Goal: Information Seeking & Learning: Compare options

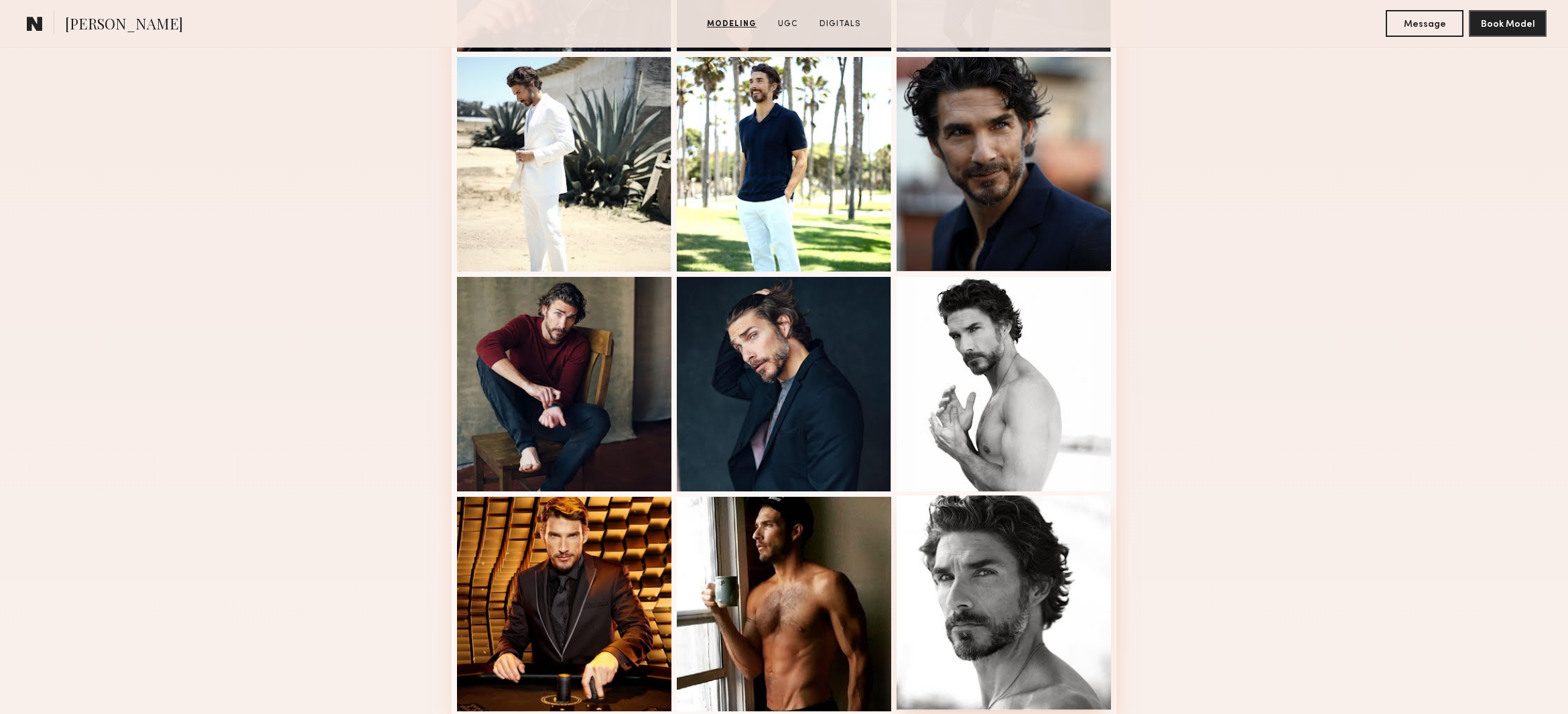
scroll to position [693, 0]
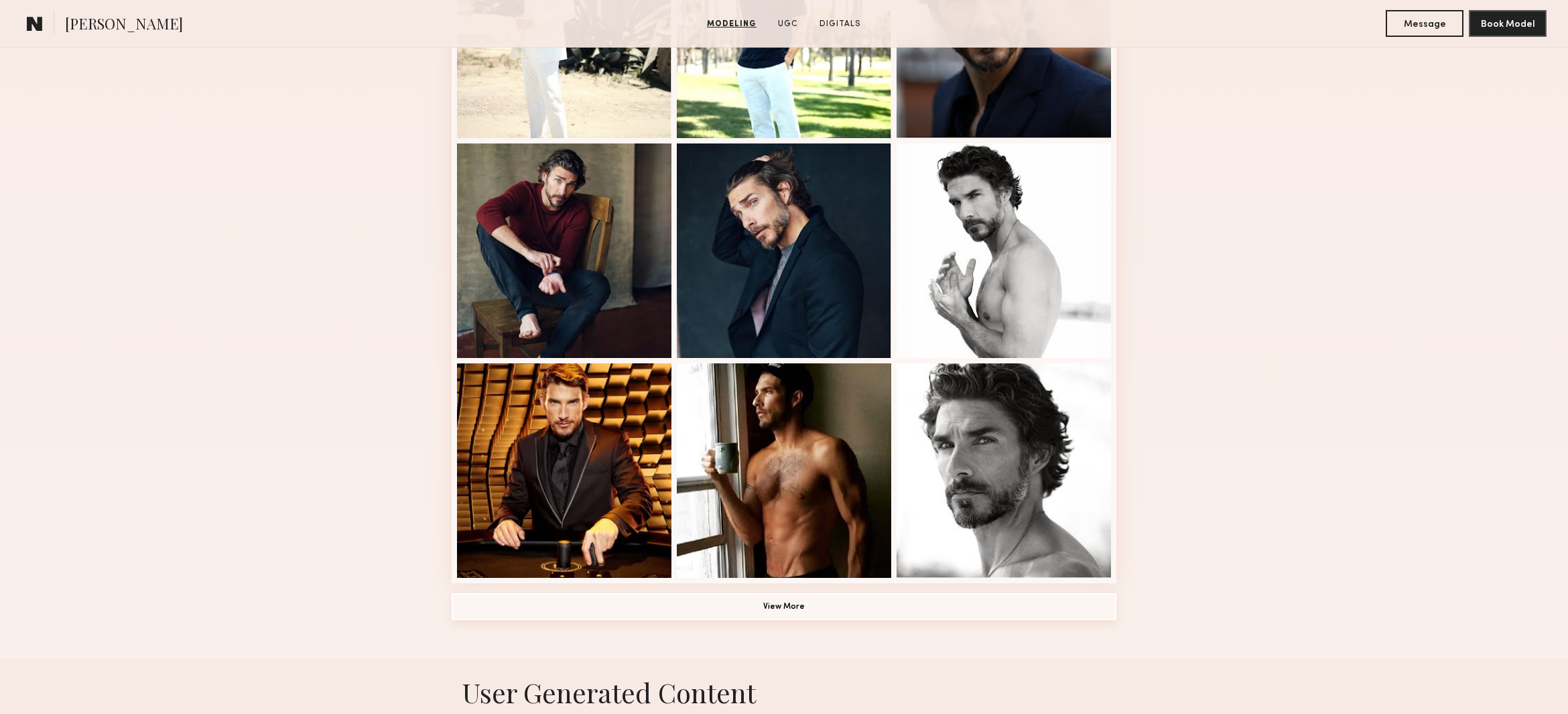
click at [810, 611] on button "View More" at bounding box center [784, 607] width 665 height 27
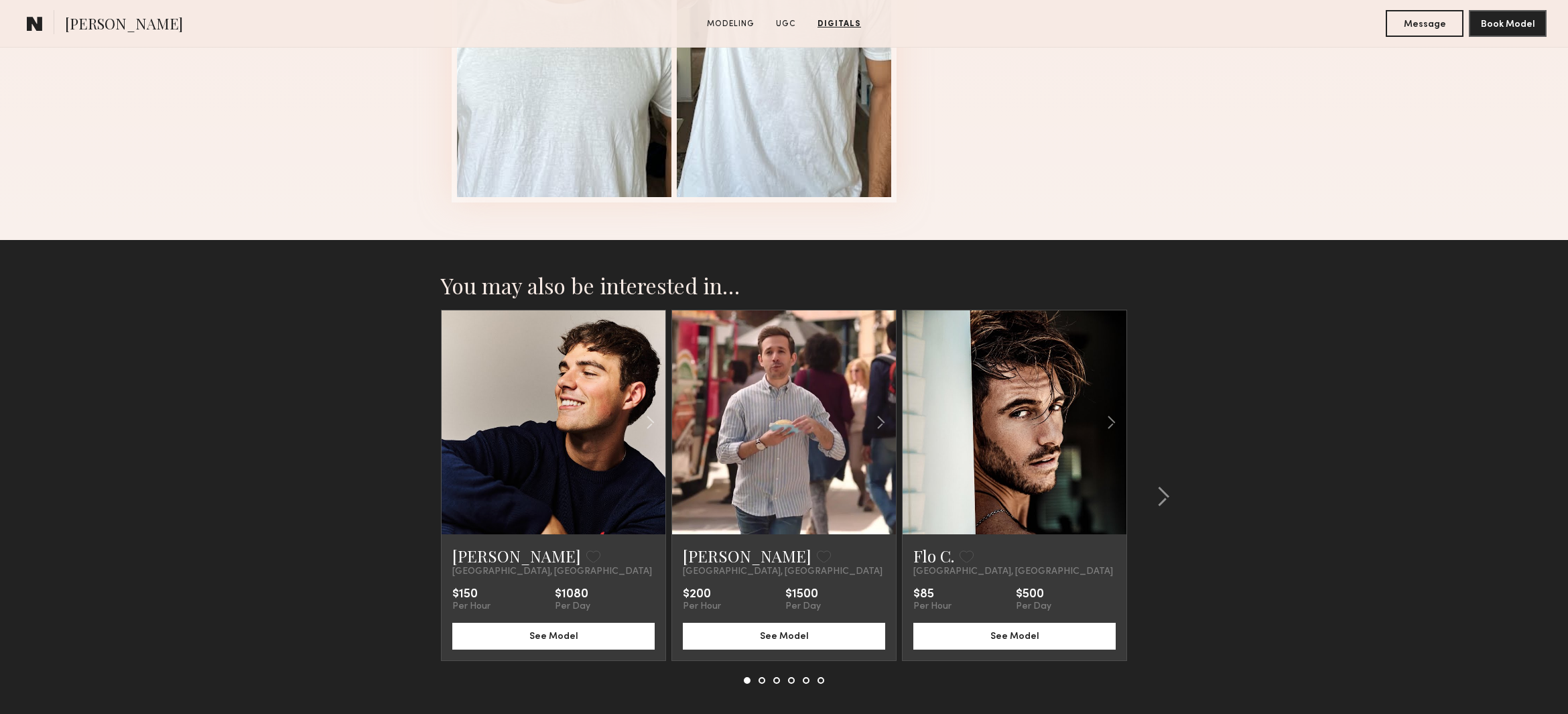
scroll to position [2951, 0]
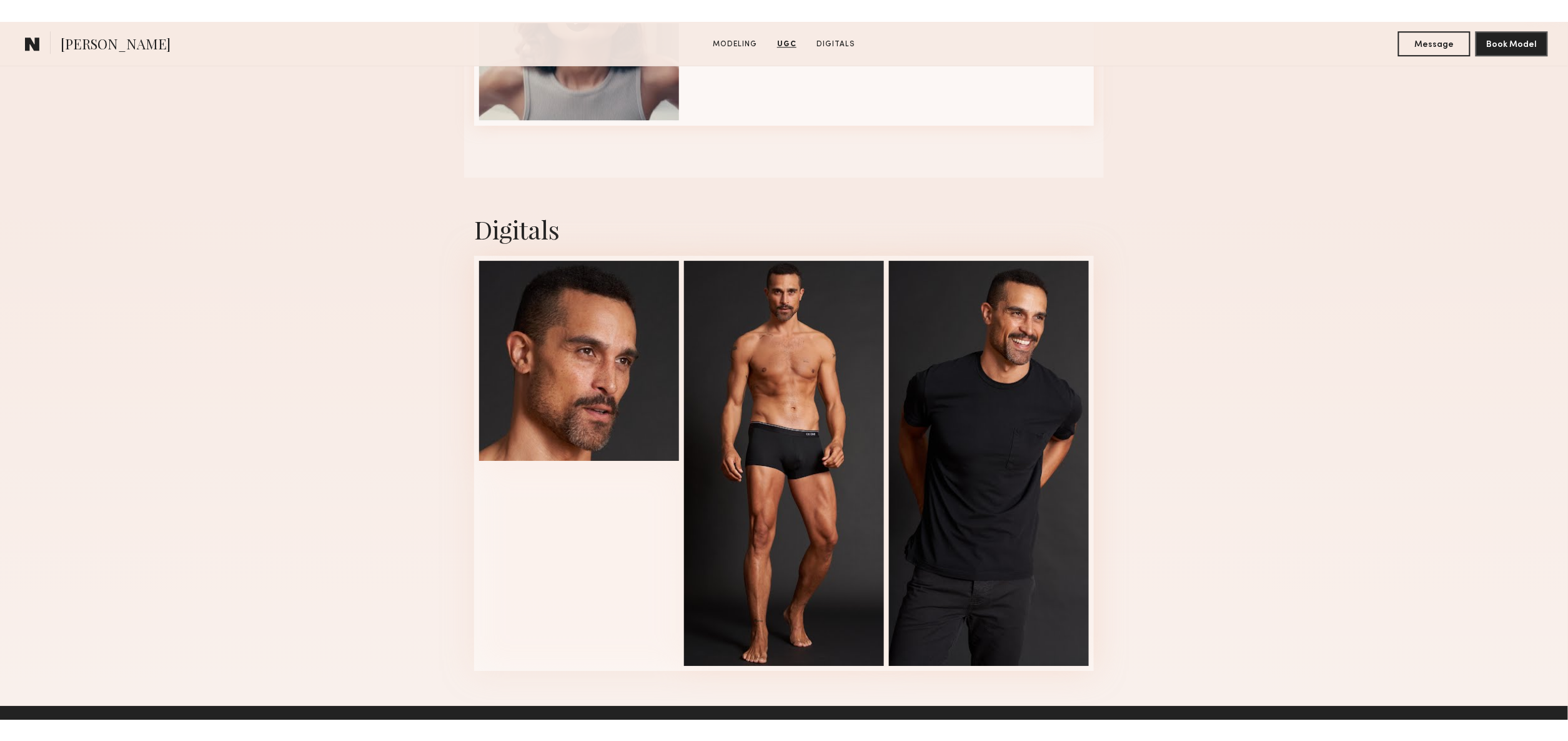
scroll to position [1916, 0]
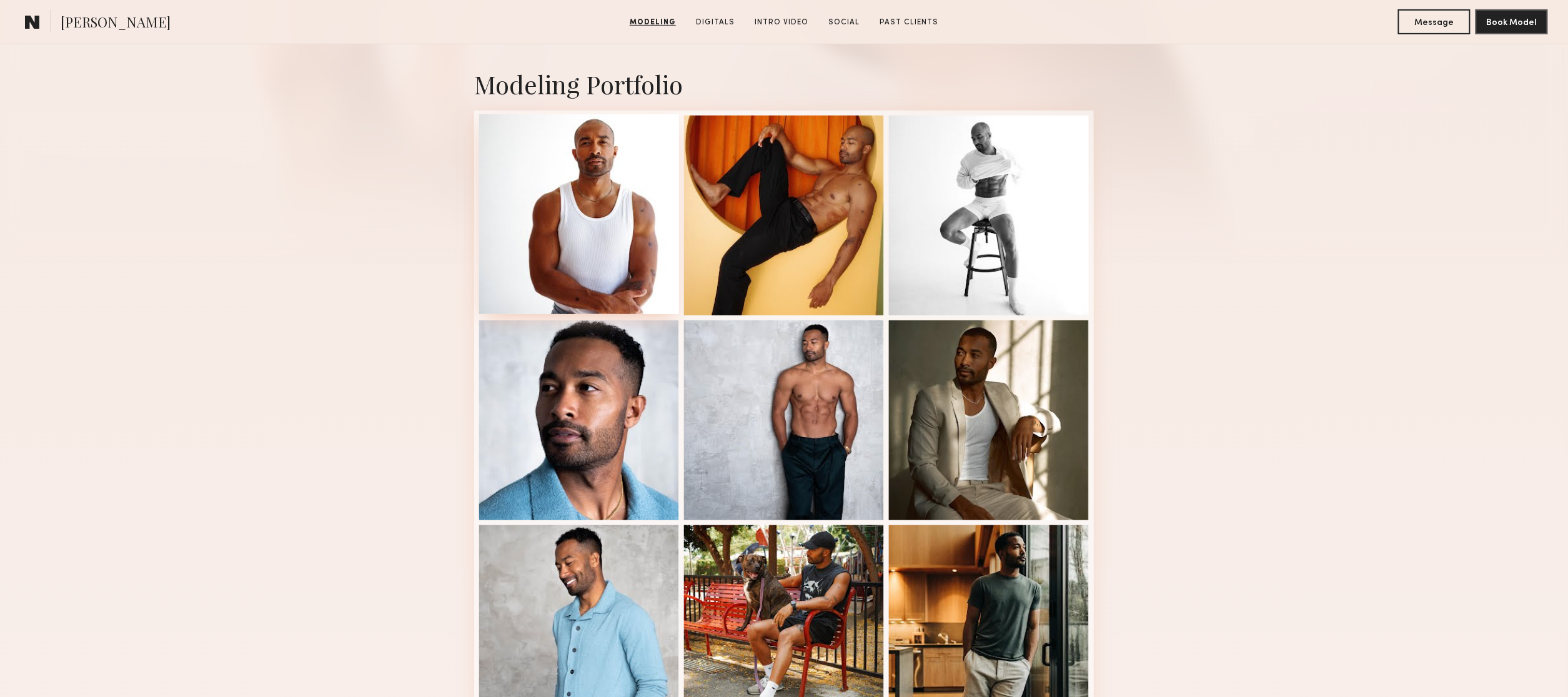
scroll to position [238, 0]
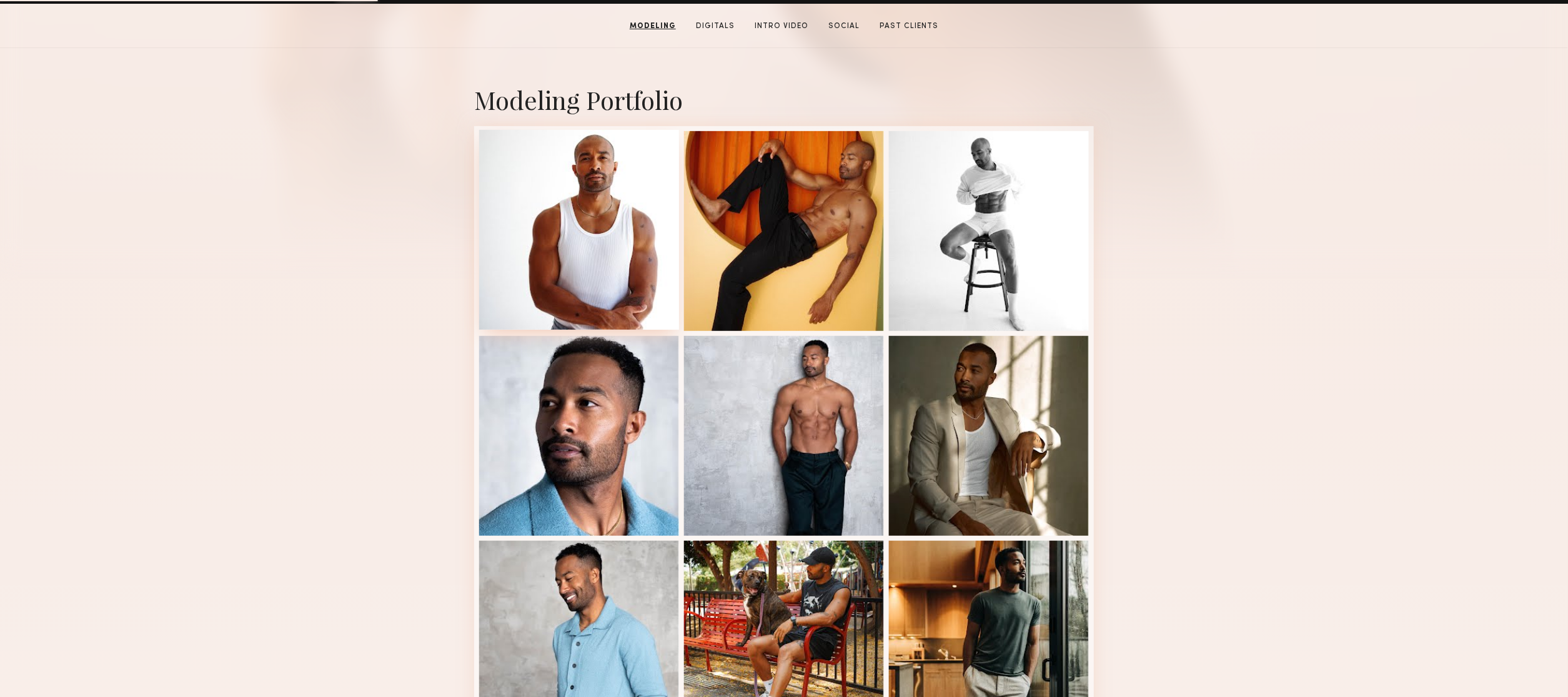
click at [569, 138] on div at bounding box center [579, 230] width 200 height 200
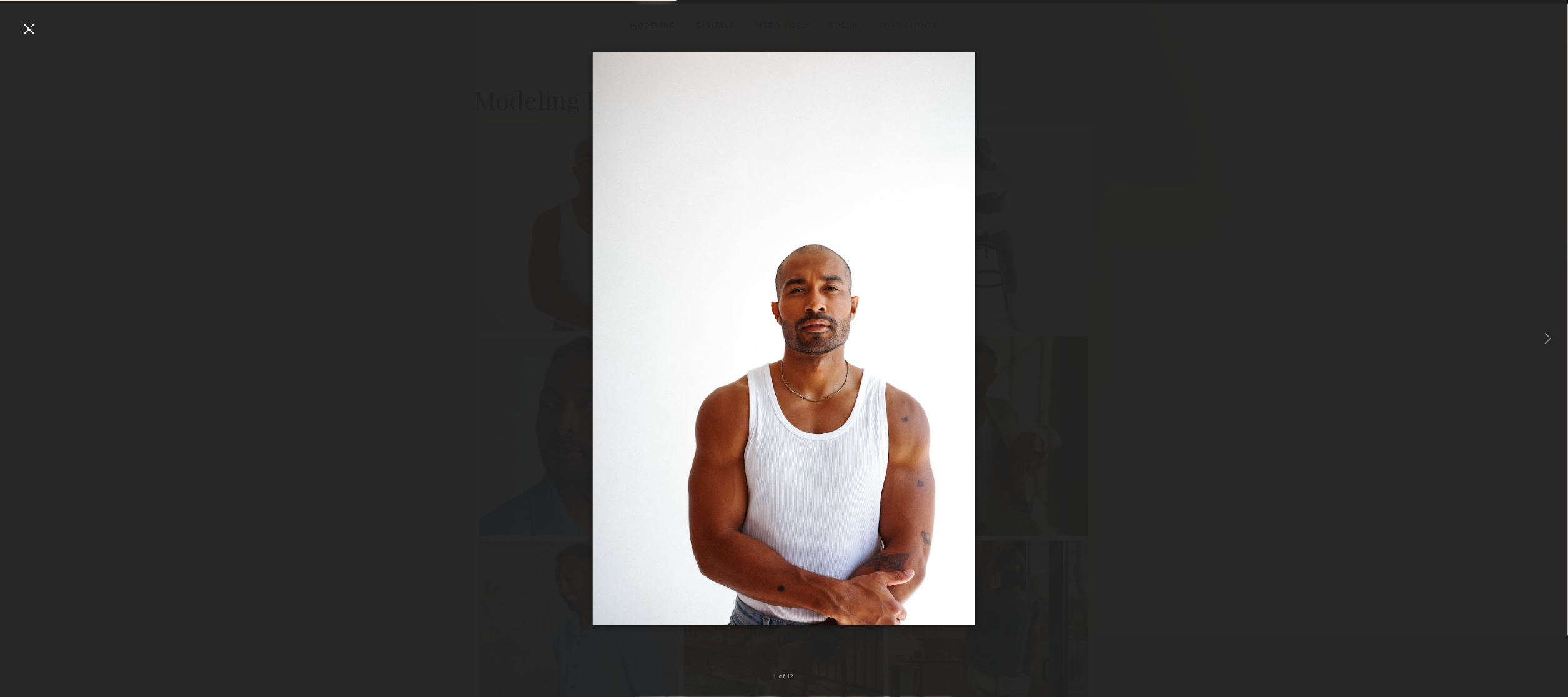
click at [423, 99] on div at bounding box center [784, 339] width 1568 height 637
click at [25, 31] on div at bounding box center [28, 28] width 20 height 20
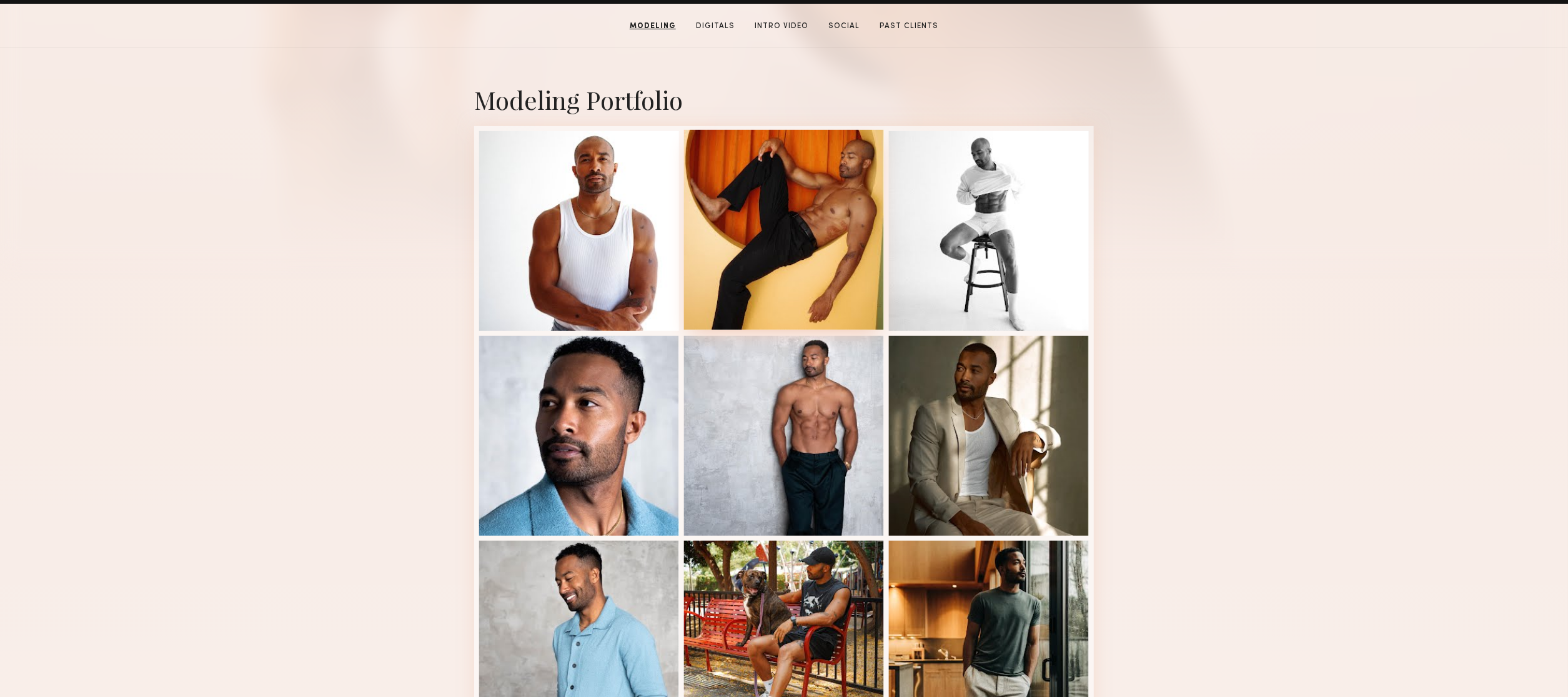
click at [790, 193] on div at bounding box center [784, 230] width 200 height 200
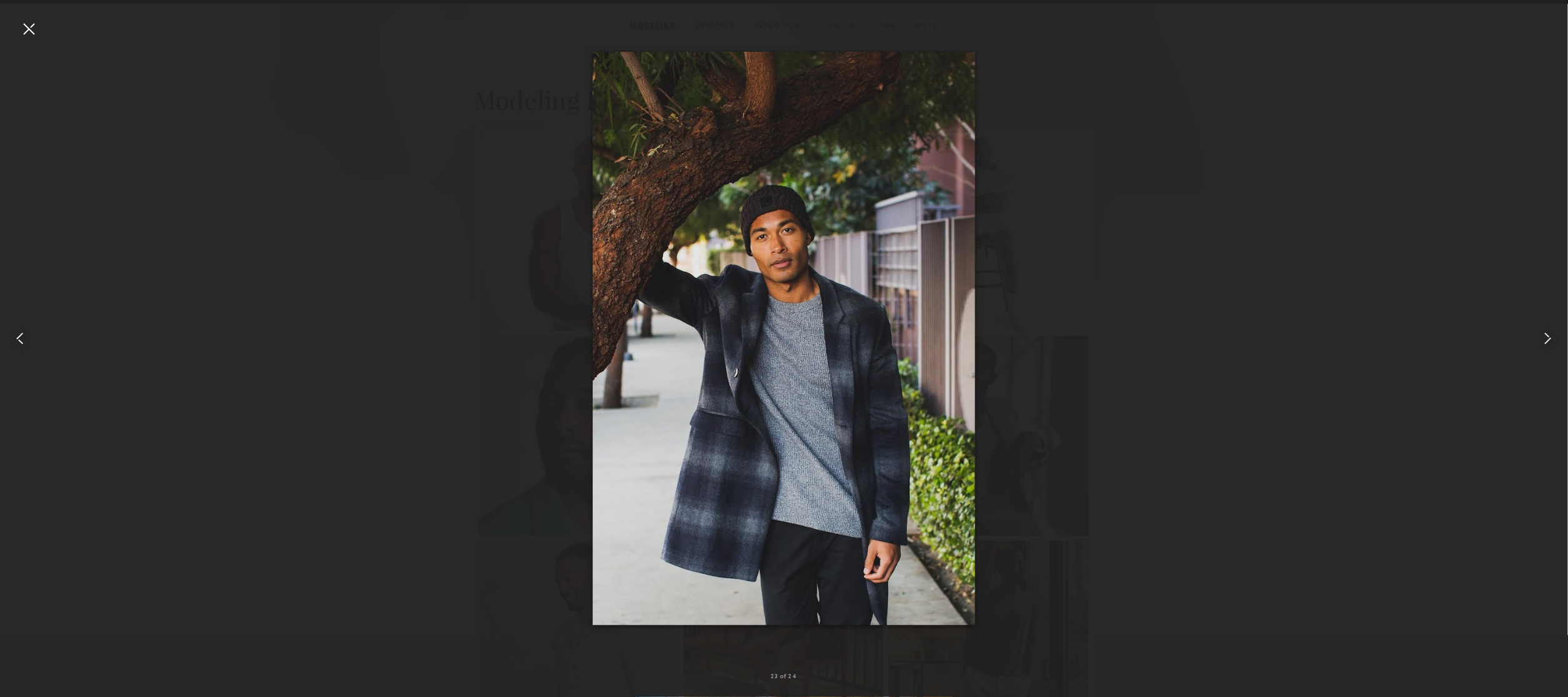
click at [21, 30] on div at bounding box center [28, 28] width 20 height 20
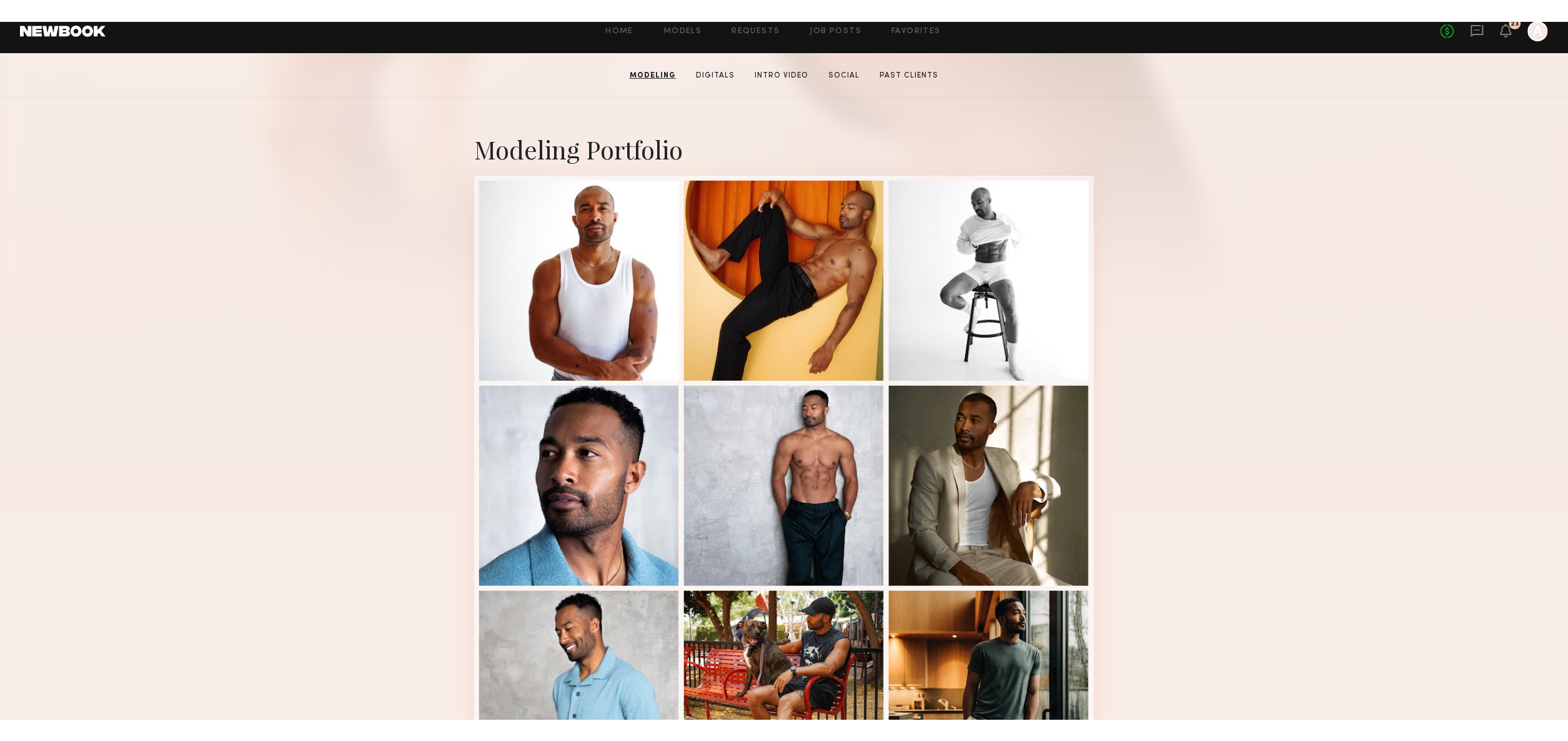
scroll to position [209, 0]
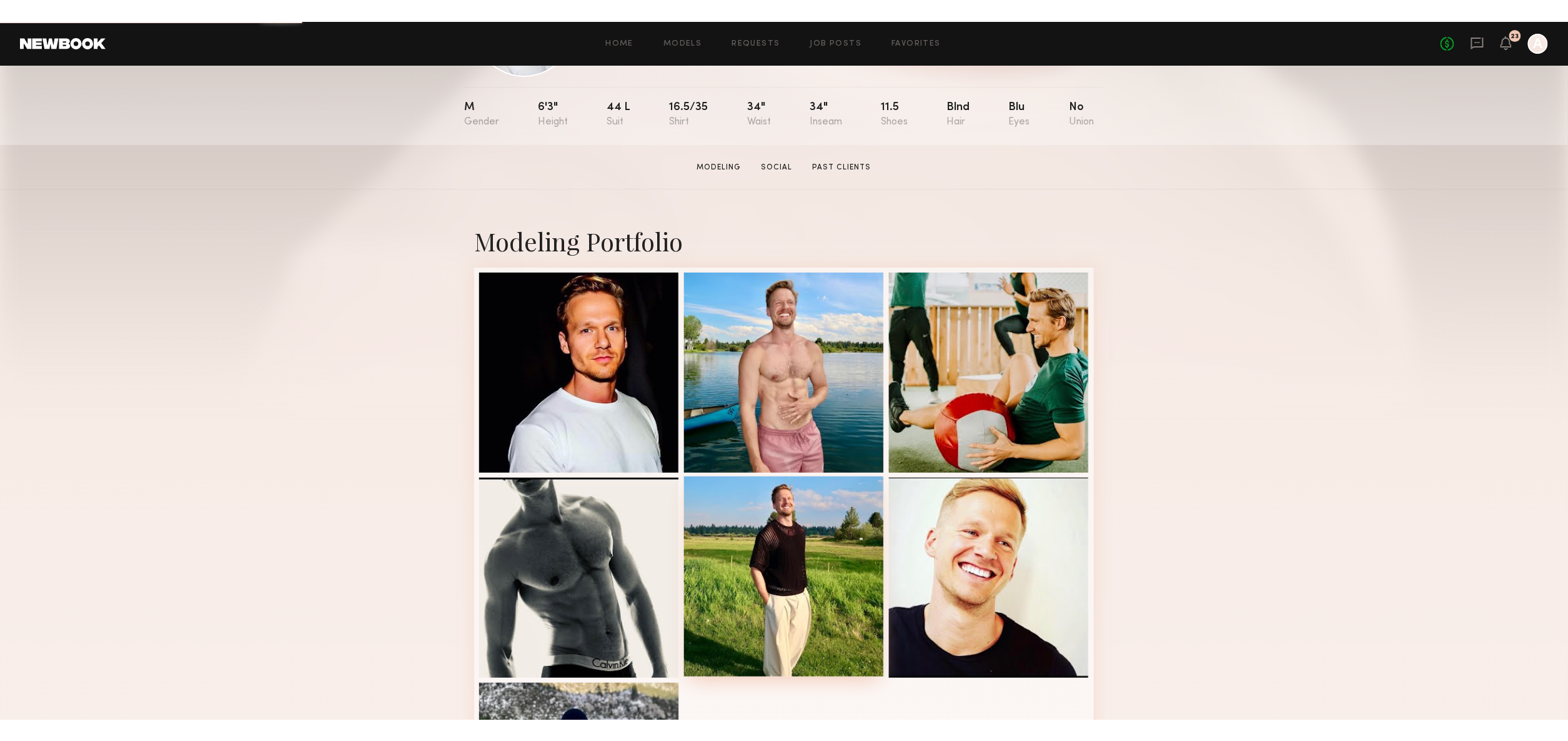
scroll to position [333, 0]
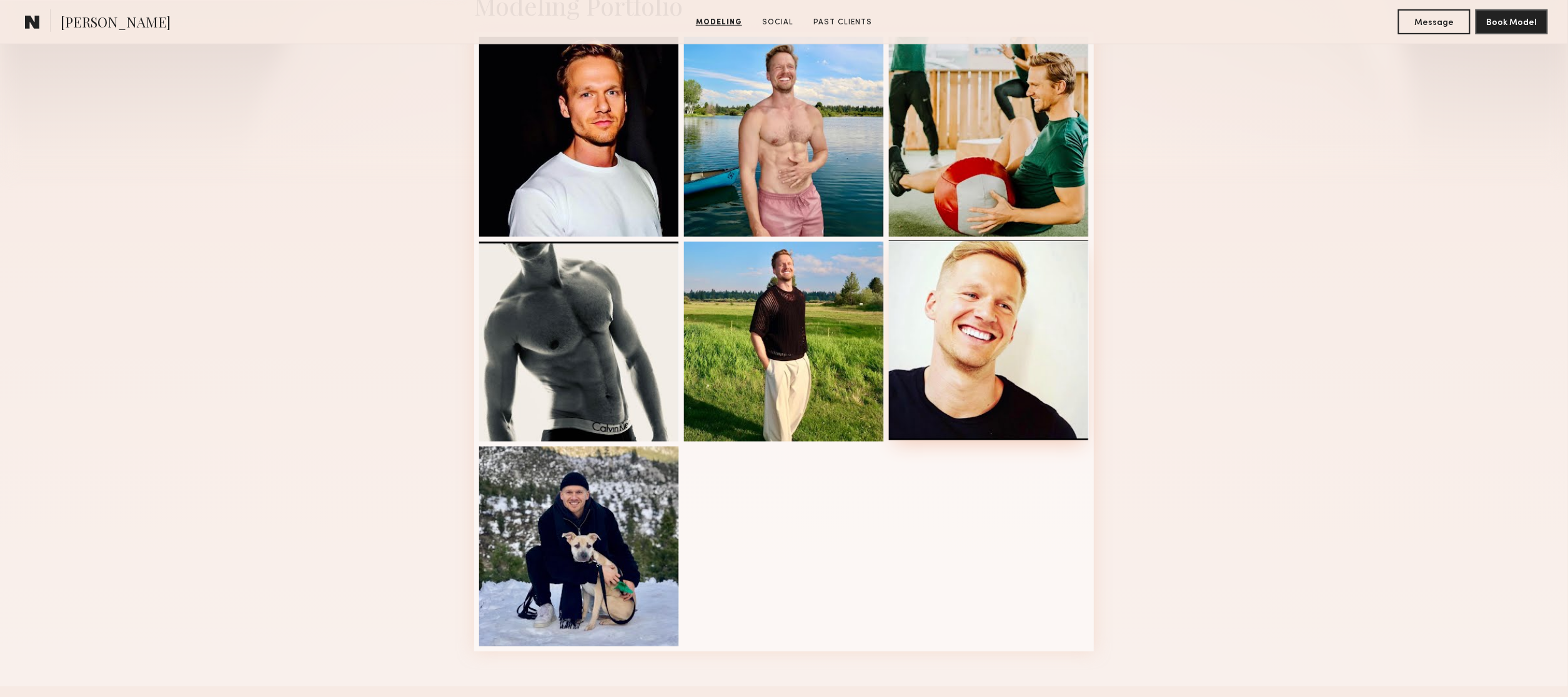
click at [981, 350] on div at bounding box center [989, 341] width 200 height 200
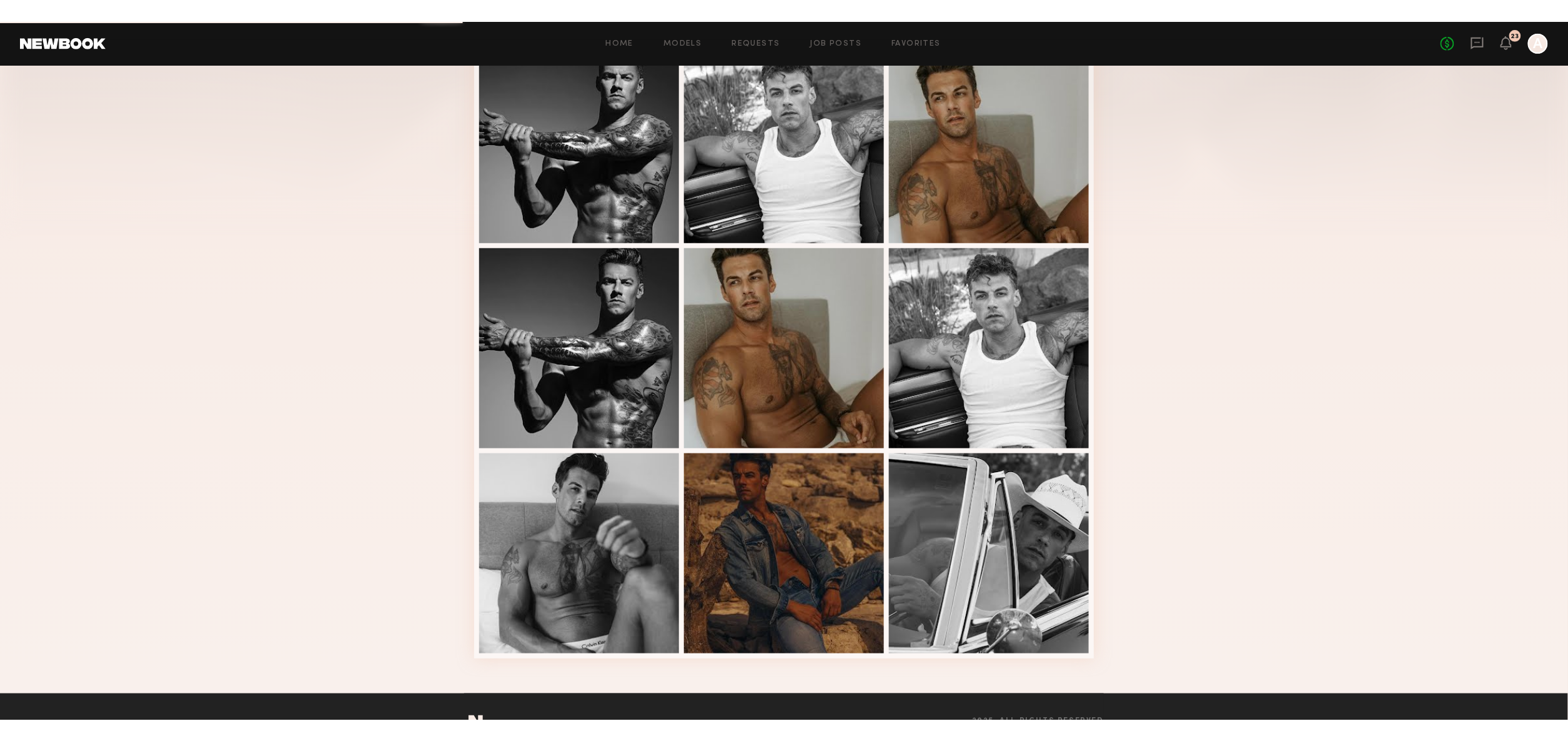
scroll to position [334, 0]
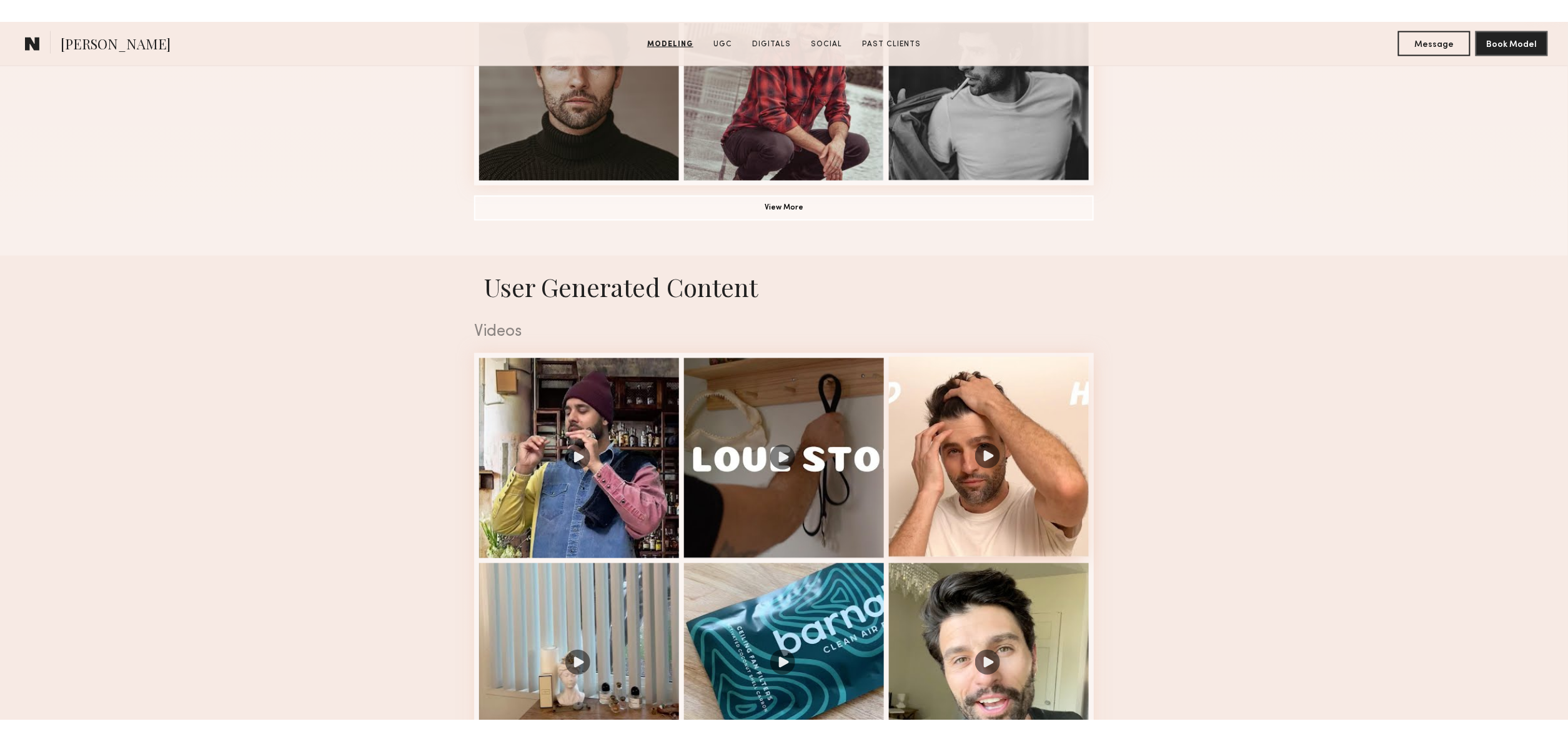
scroll to position [1371, 0]
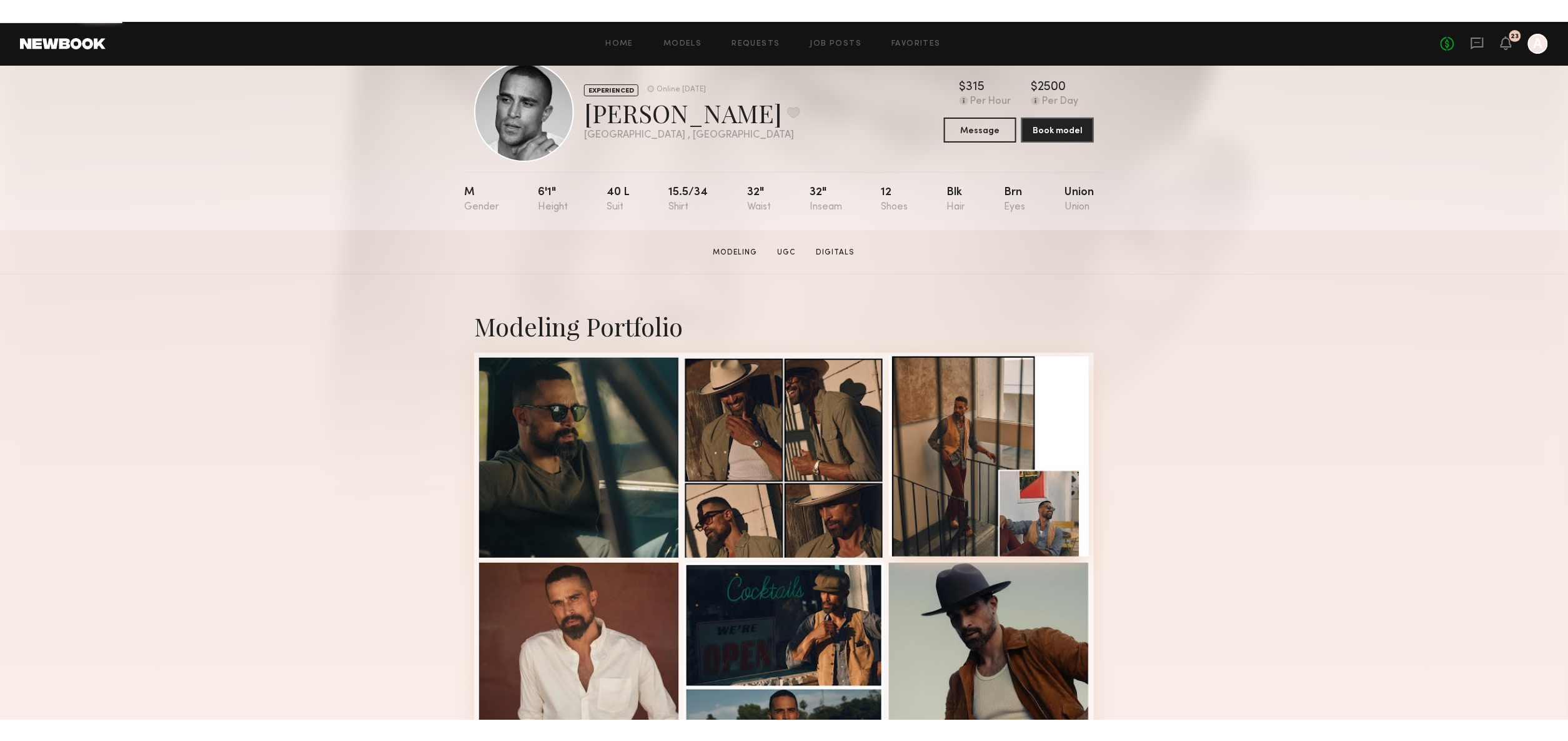
scroll to position [284, 0]
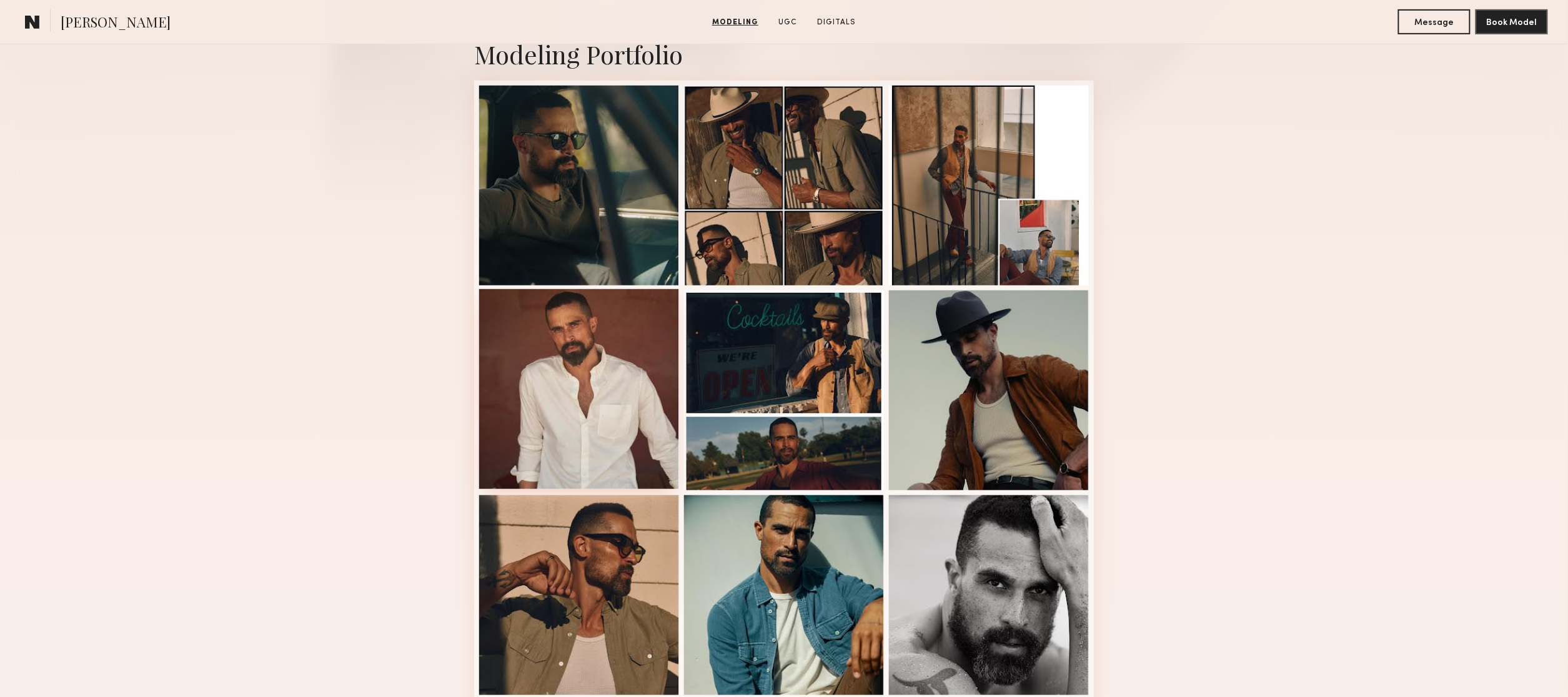
click at [595, 367] on div at bounding box center [579, 390] width 200 height 200
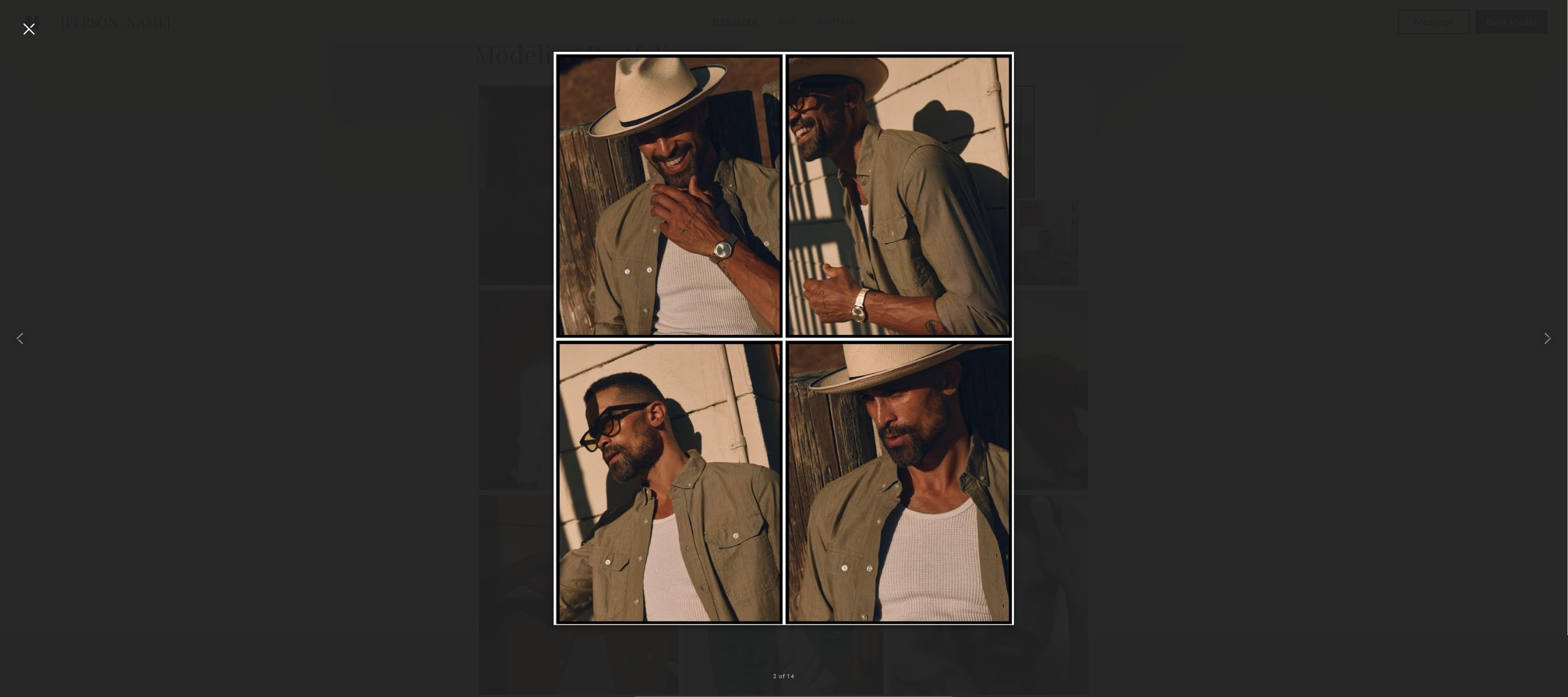
click at [423, 115] on div at bounding box center [784, 339] width 1568 height 637
click at [32, 28] on div at bounding box center [28, 28] width 20 height 20
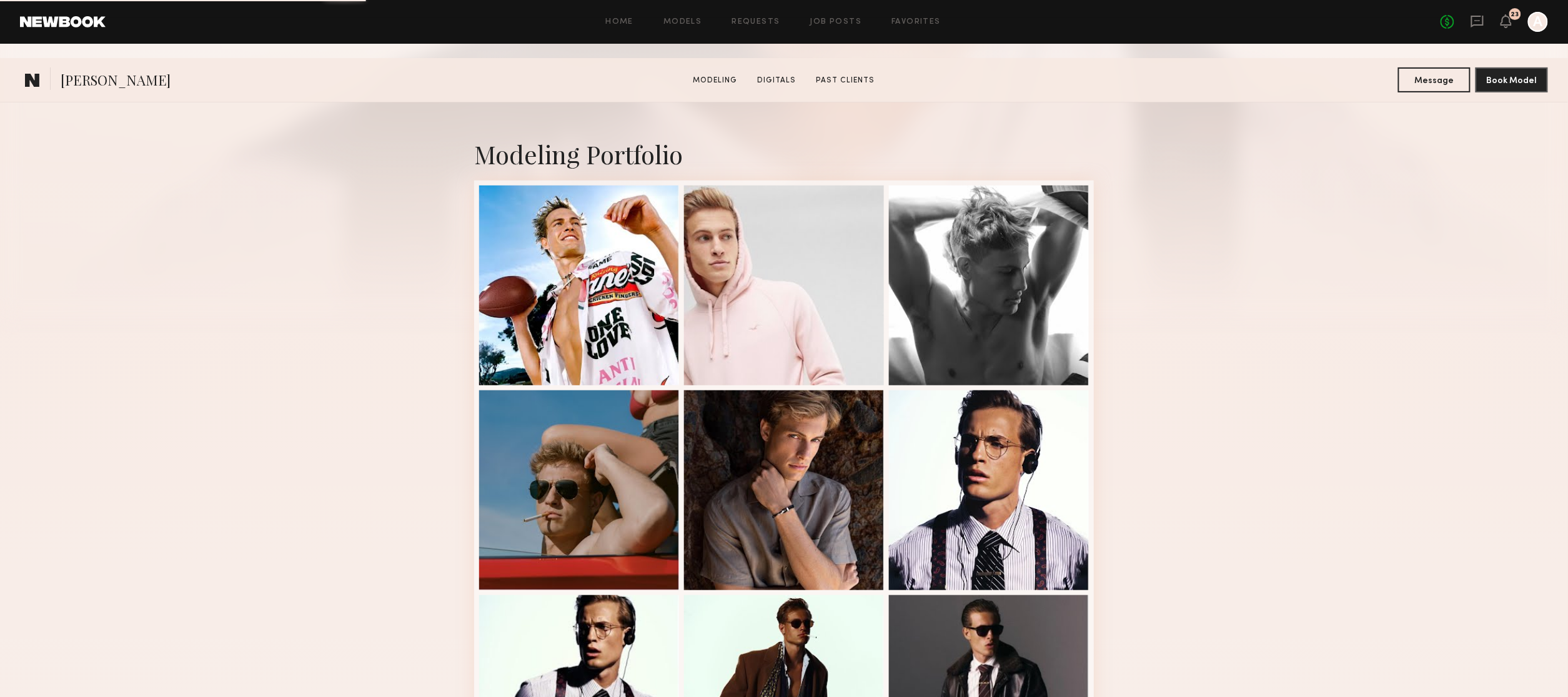
scroll to position [432, 0]
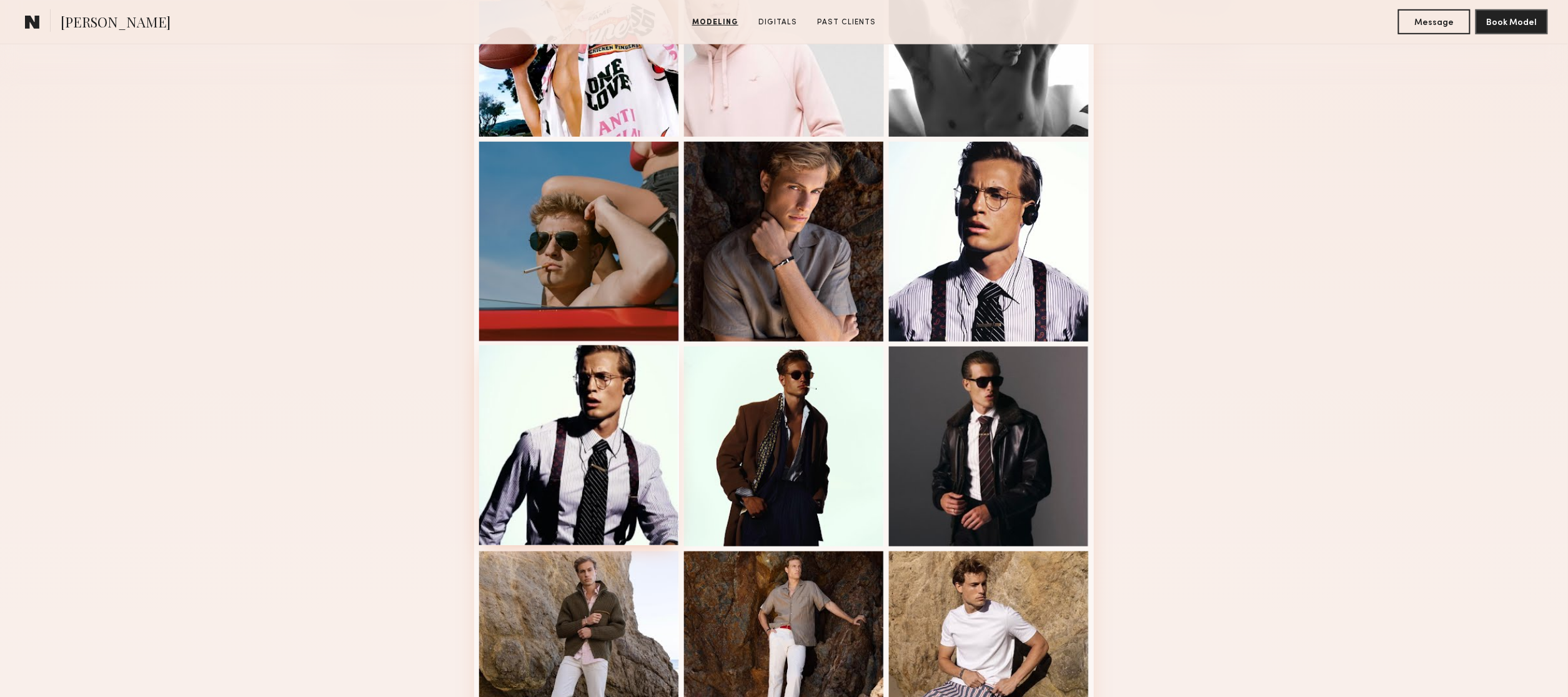
click at [604, 414] on div at bounding box center [579, 445] width 200 height 200
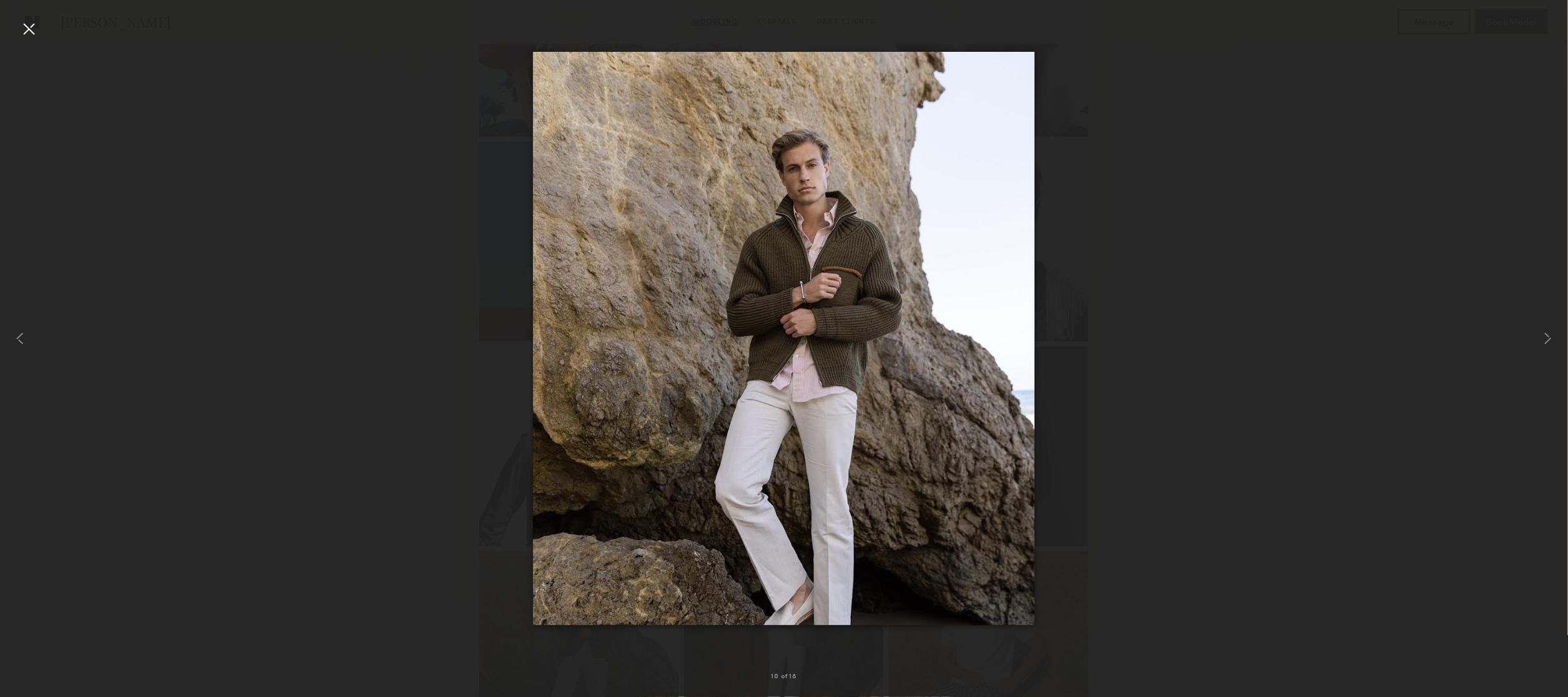
click at [21, 8] on nb-gallery-light "10 of 18" at bounding box center [784, 348] width 1568 height 697
click at [28, 32] on div at bounding box center [28, 28] width 20 height 20
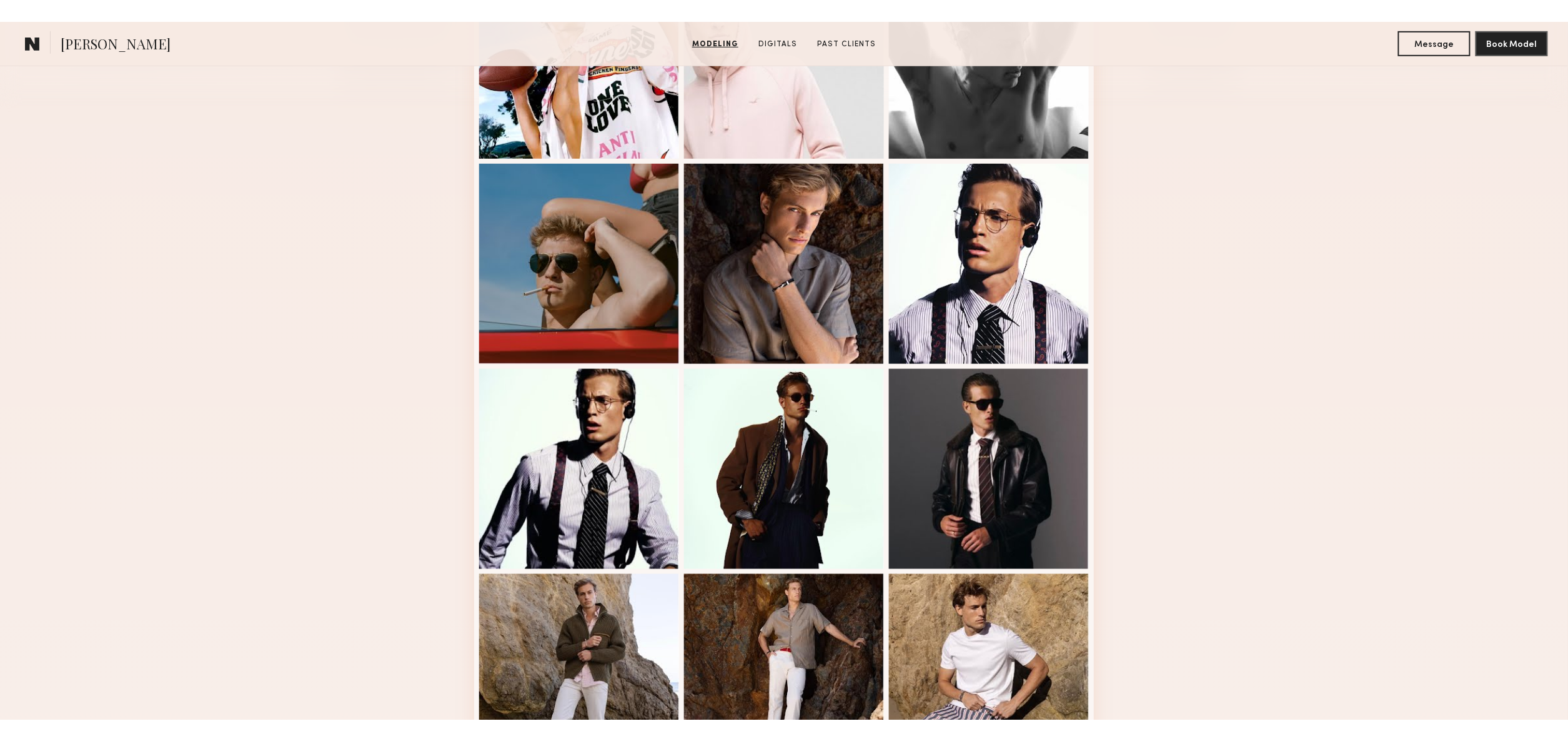
scroll to position [0, 0]
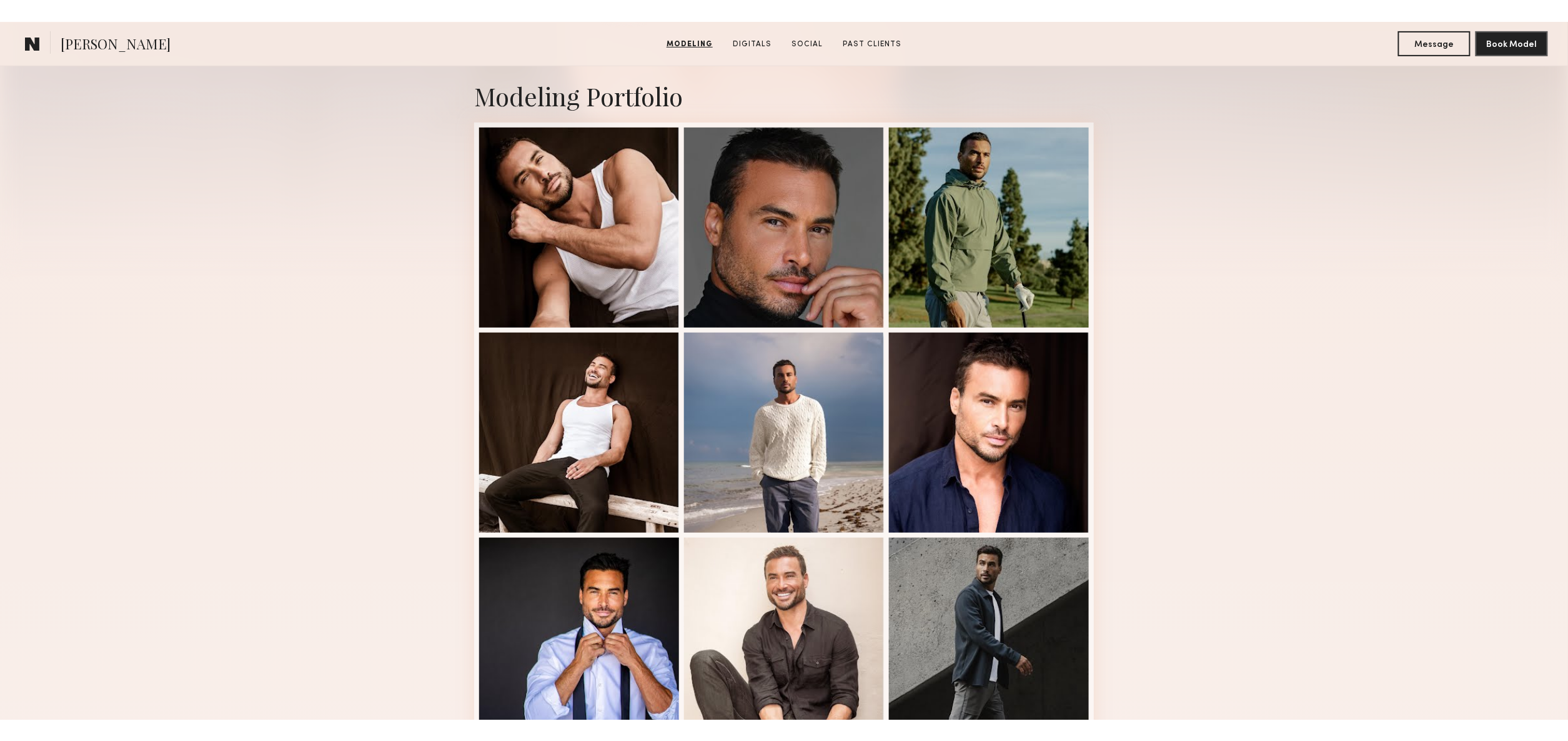
scroll to position [75, 0]
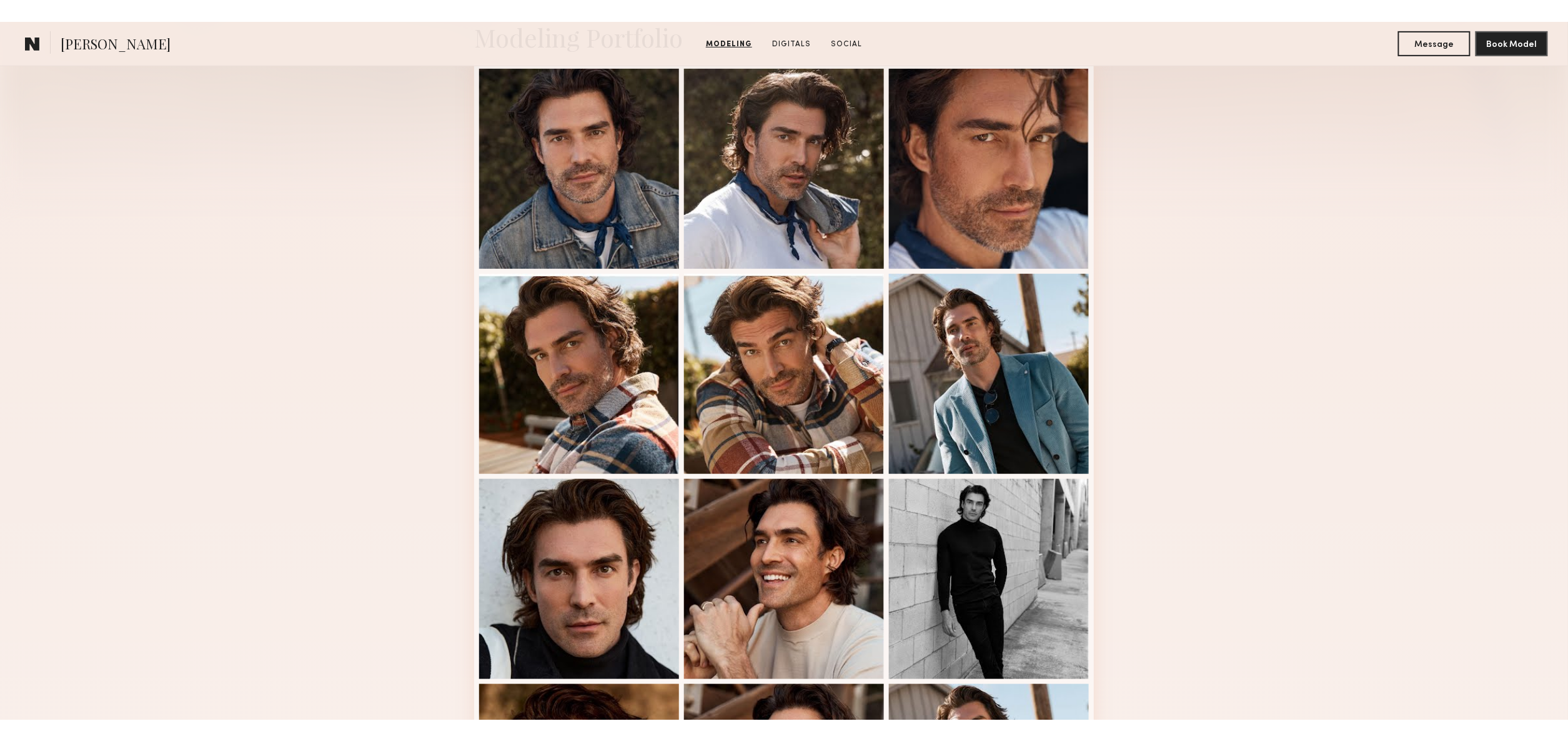
scroll to position [250, 0]
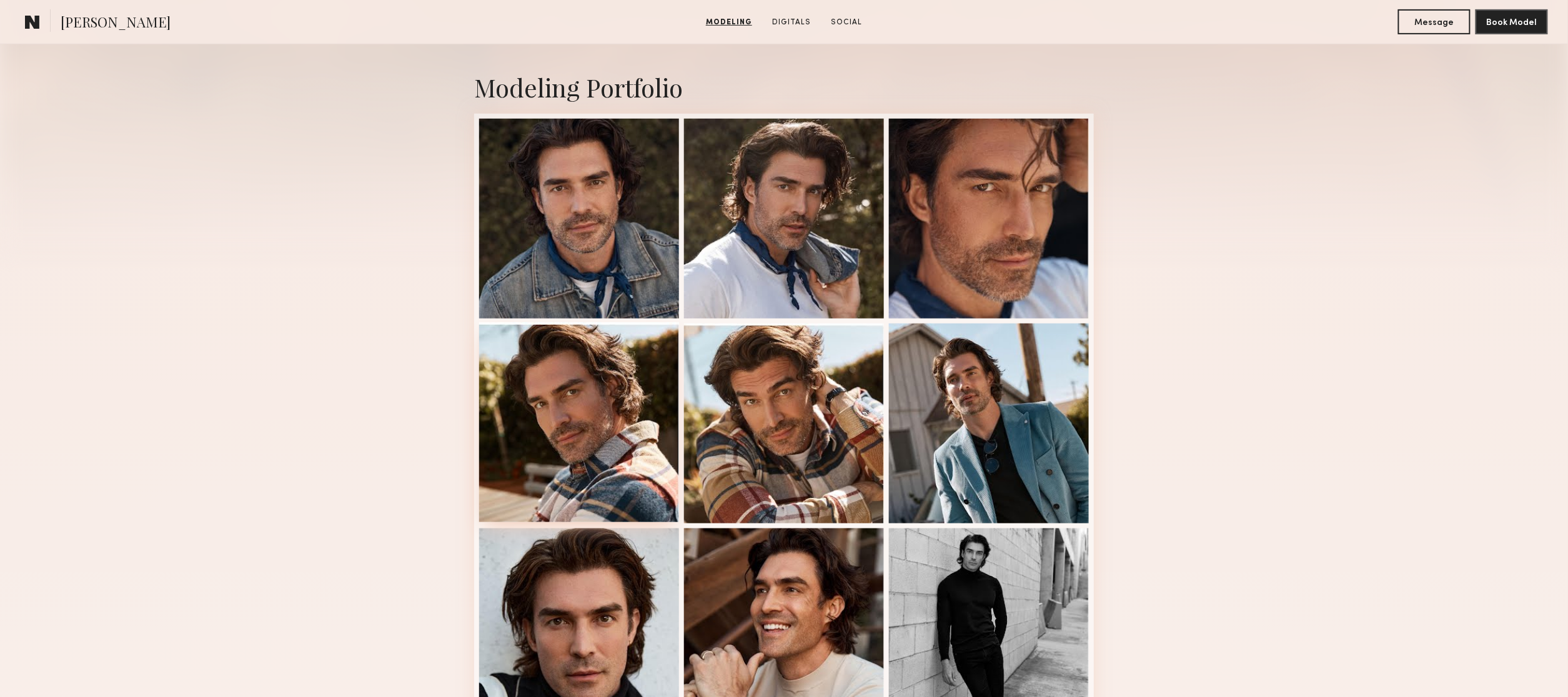
click at [629, 362] on div at bounding box center [579, 423] width 200 height 200
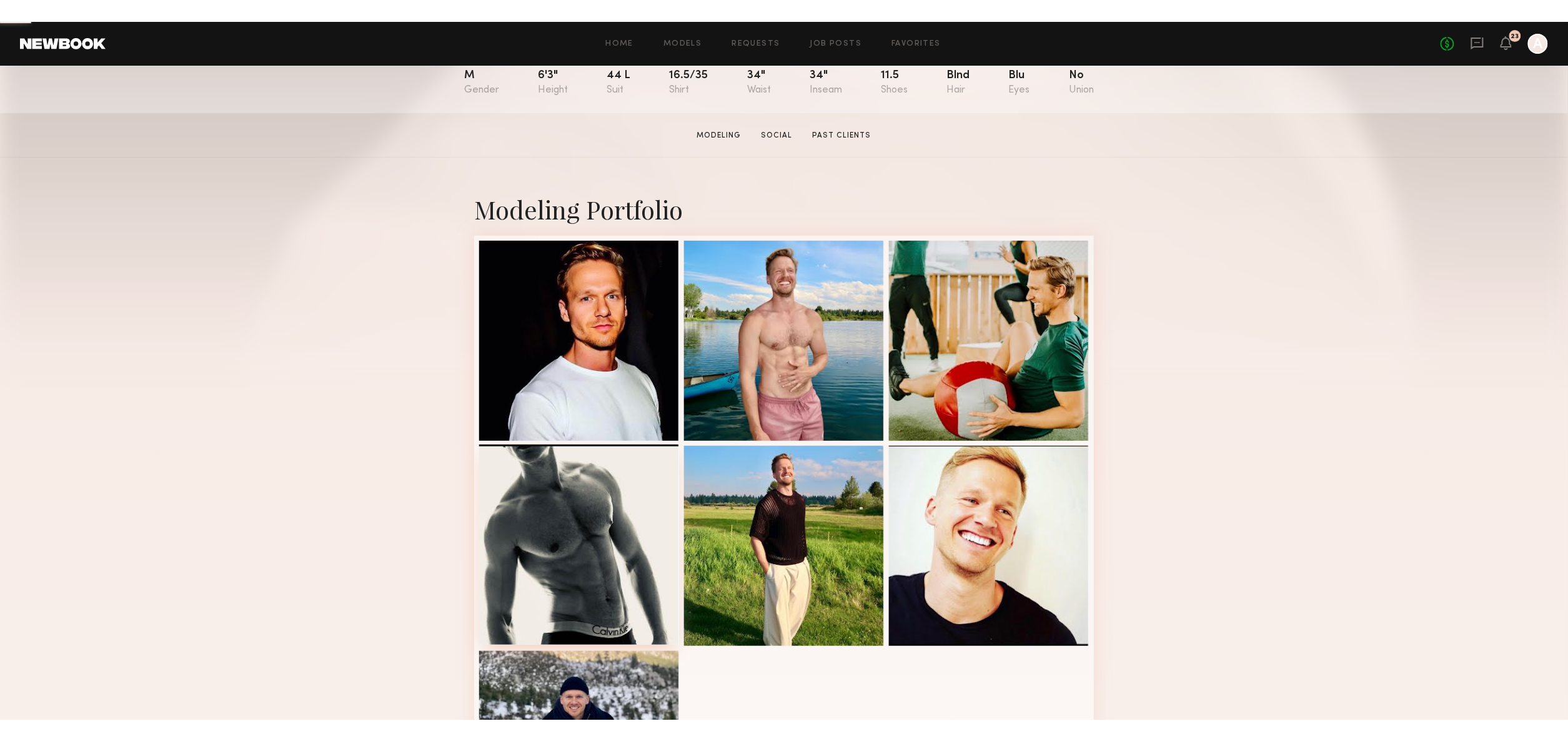
scroll to position [369, 0]
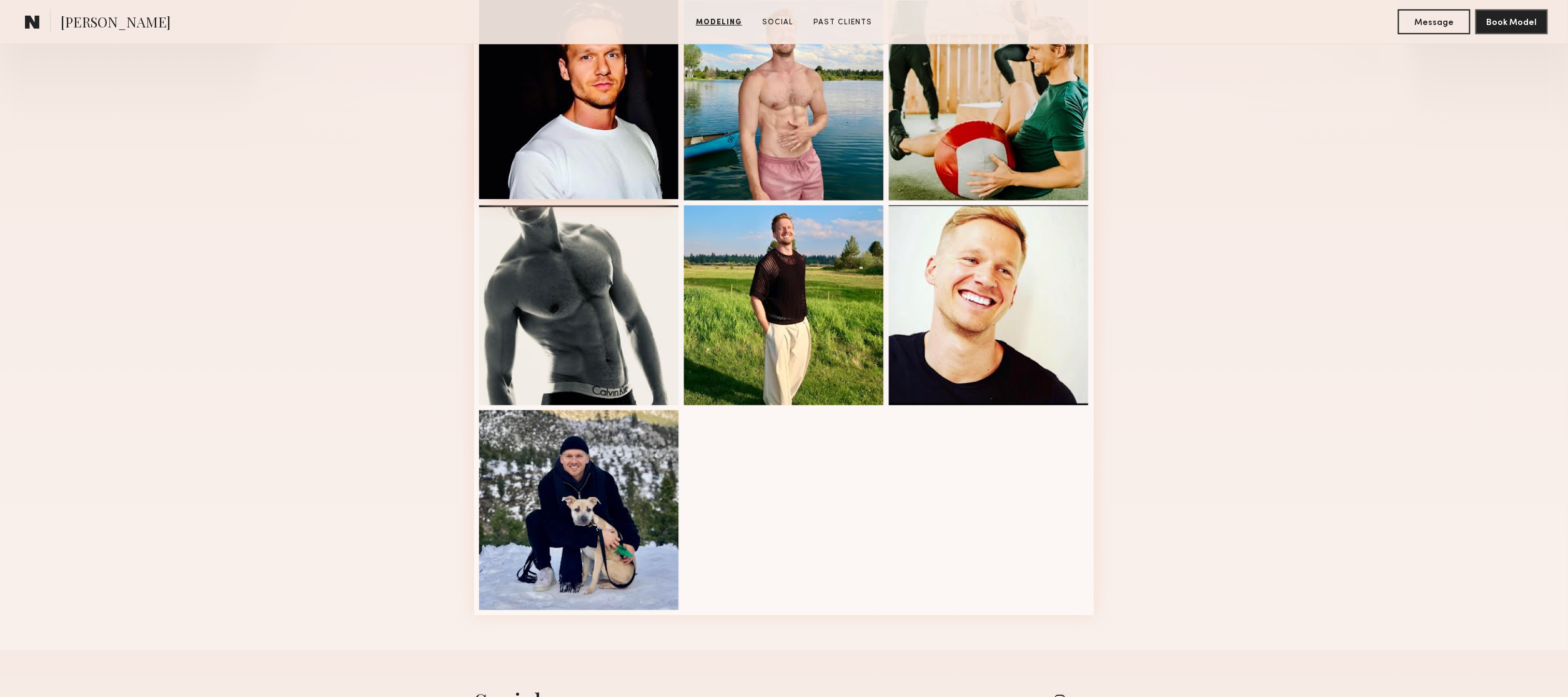
click at [514, 121] on div at bounding box center [579, 99] width 200 height 200
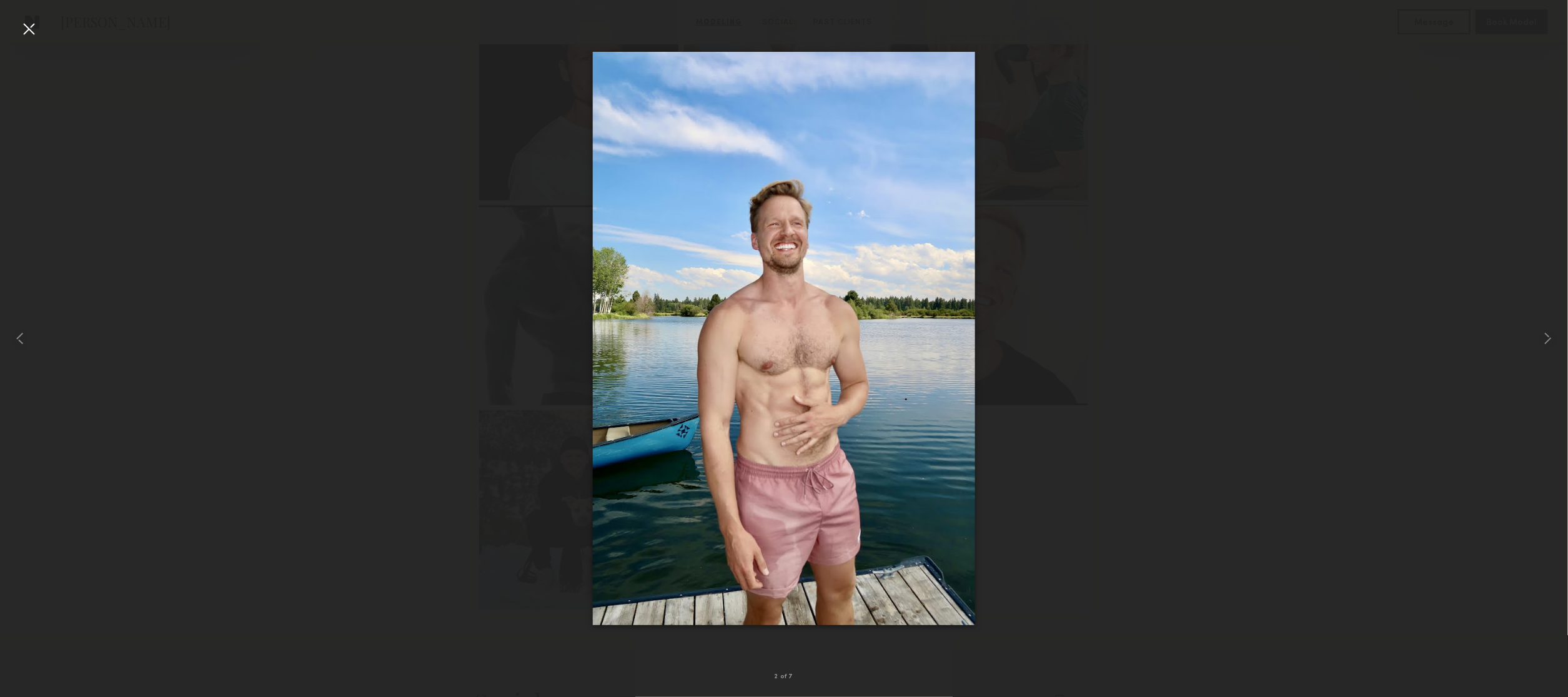
click at [26, 26] on div at bounding box center [28, 28] width 20 height 20
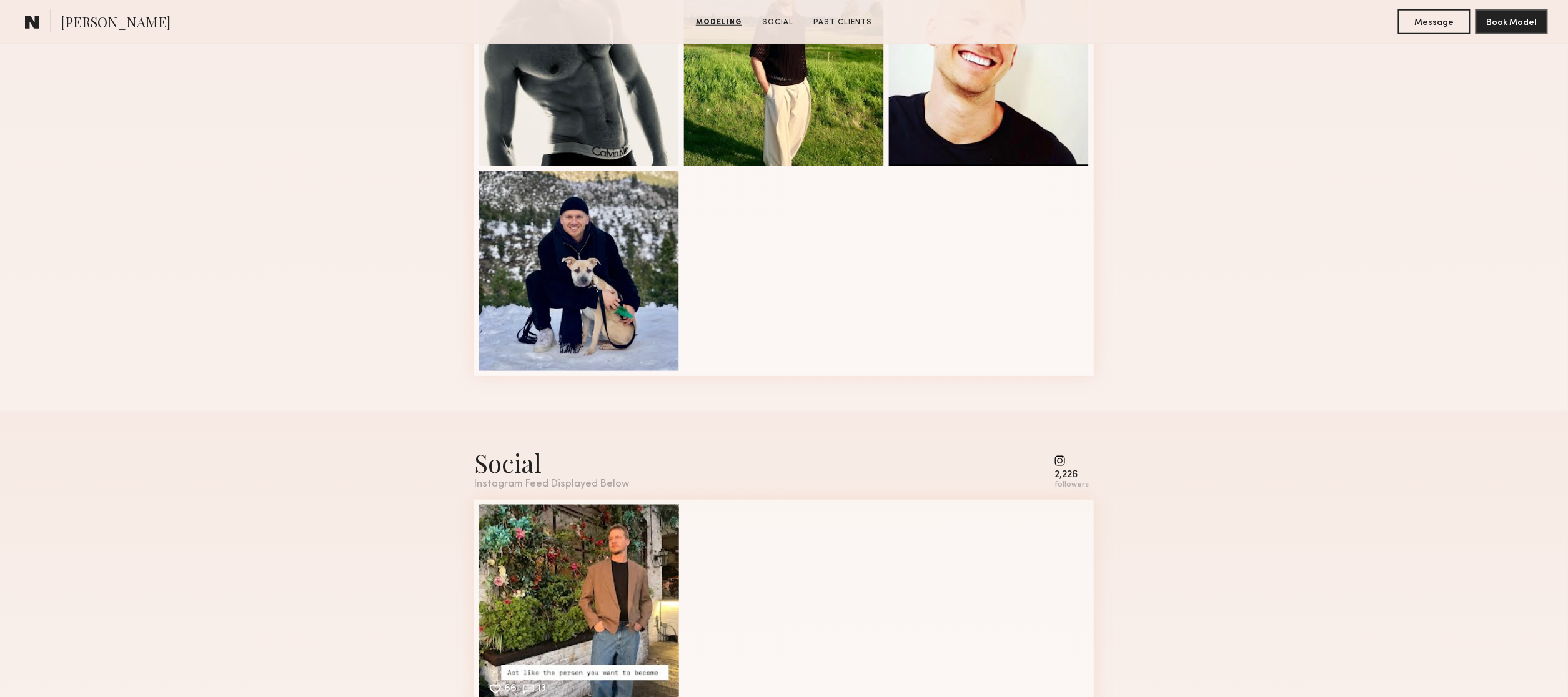
scroll to position [841, 0]
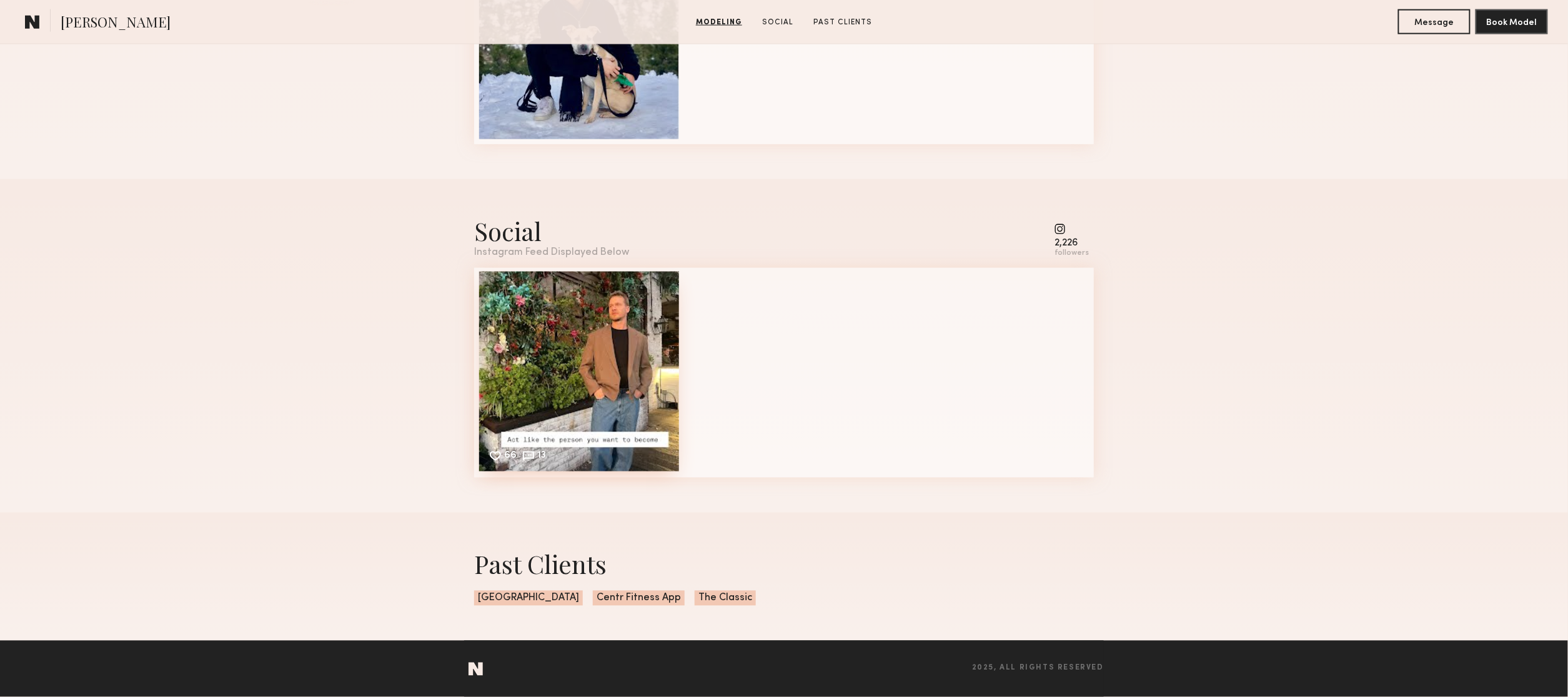
click at [624, 320] on div "66 13 Likes & comments displayed to show model’s engagement" at bounding box center [579, 372] width 200 height 200
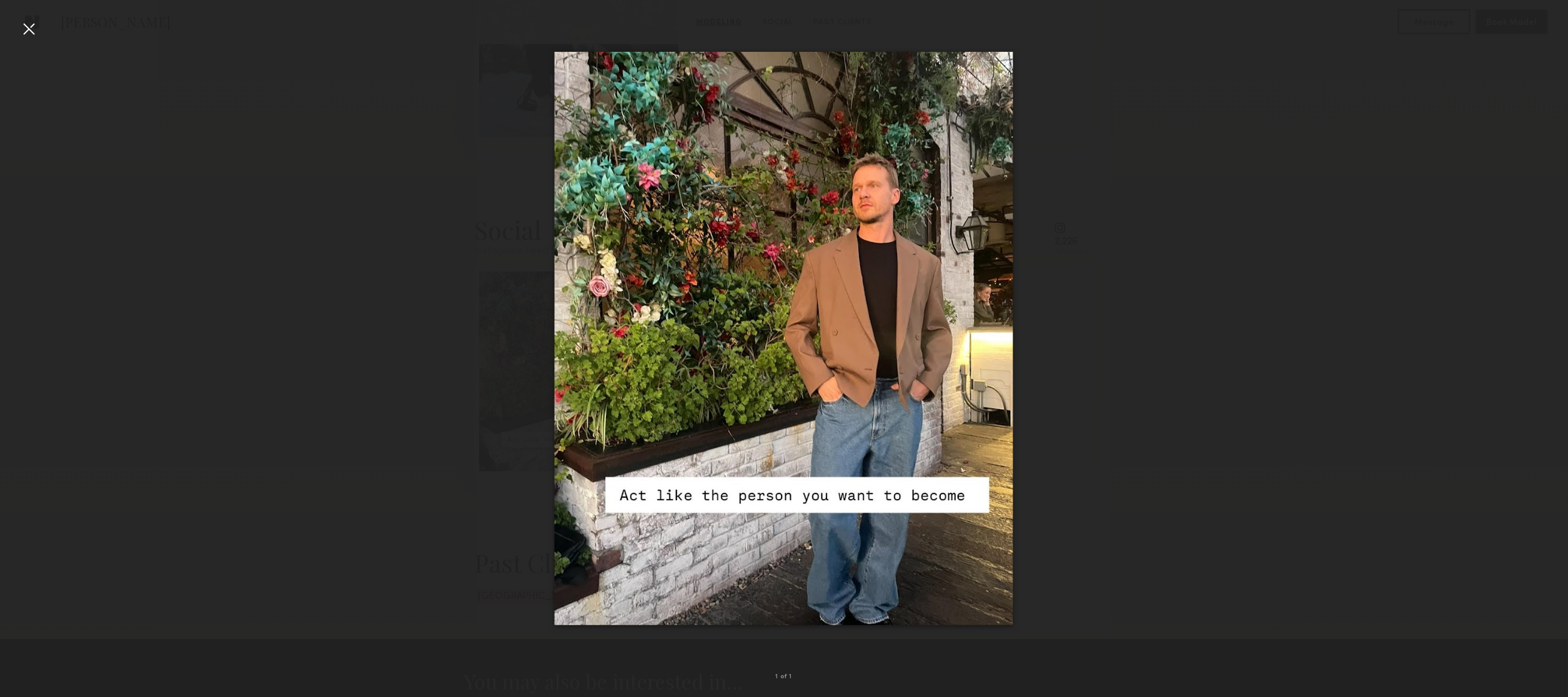
click at [24, 26] on div at bounding box center [28, 28] width 20 height 20
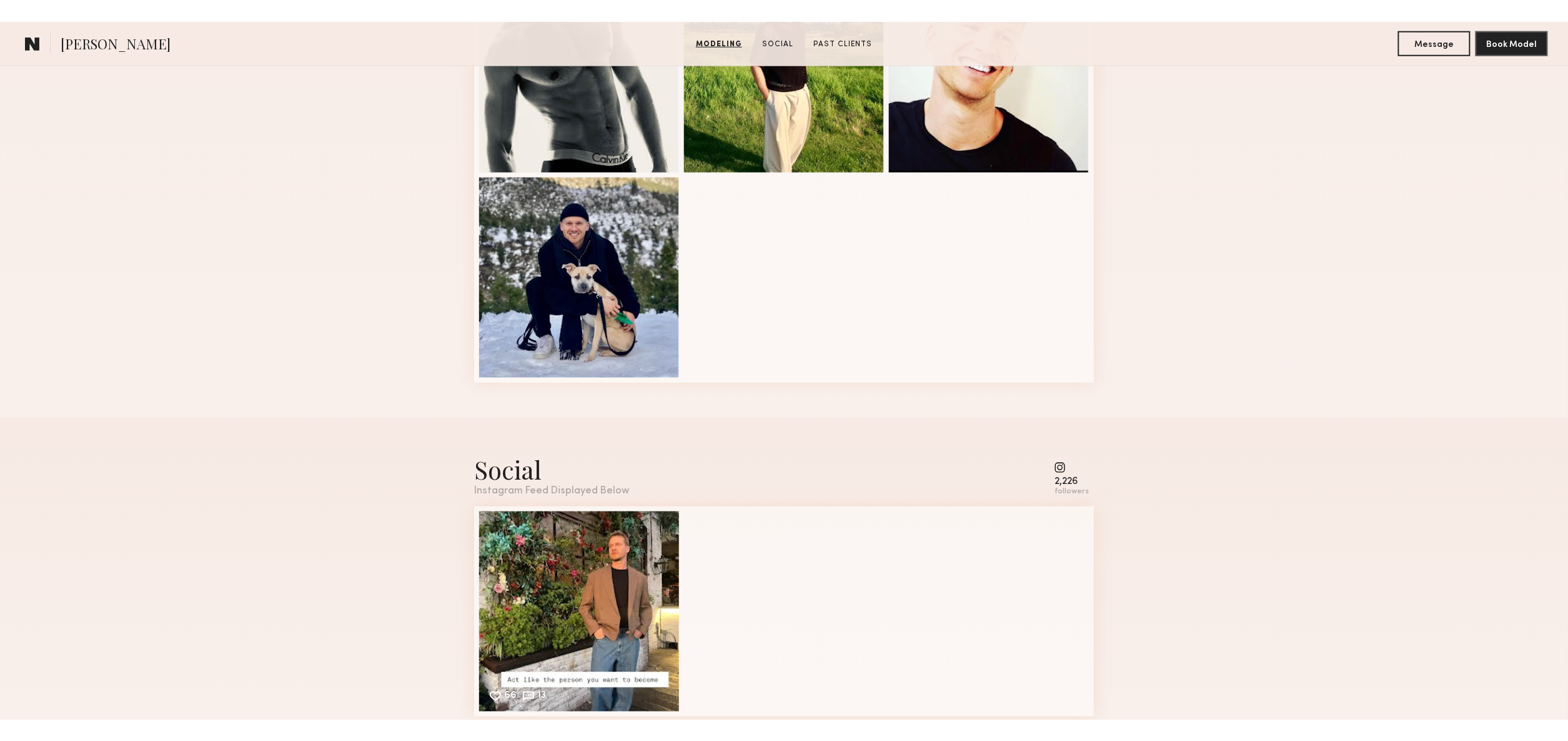
scroll to position [93, 0]
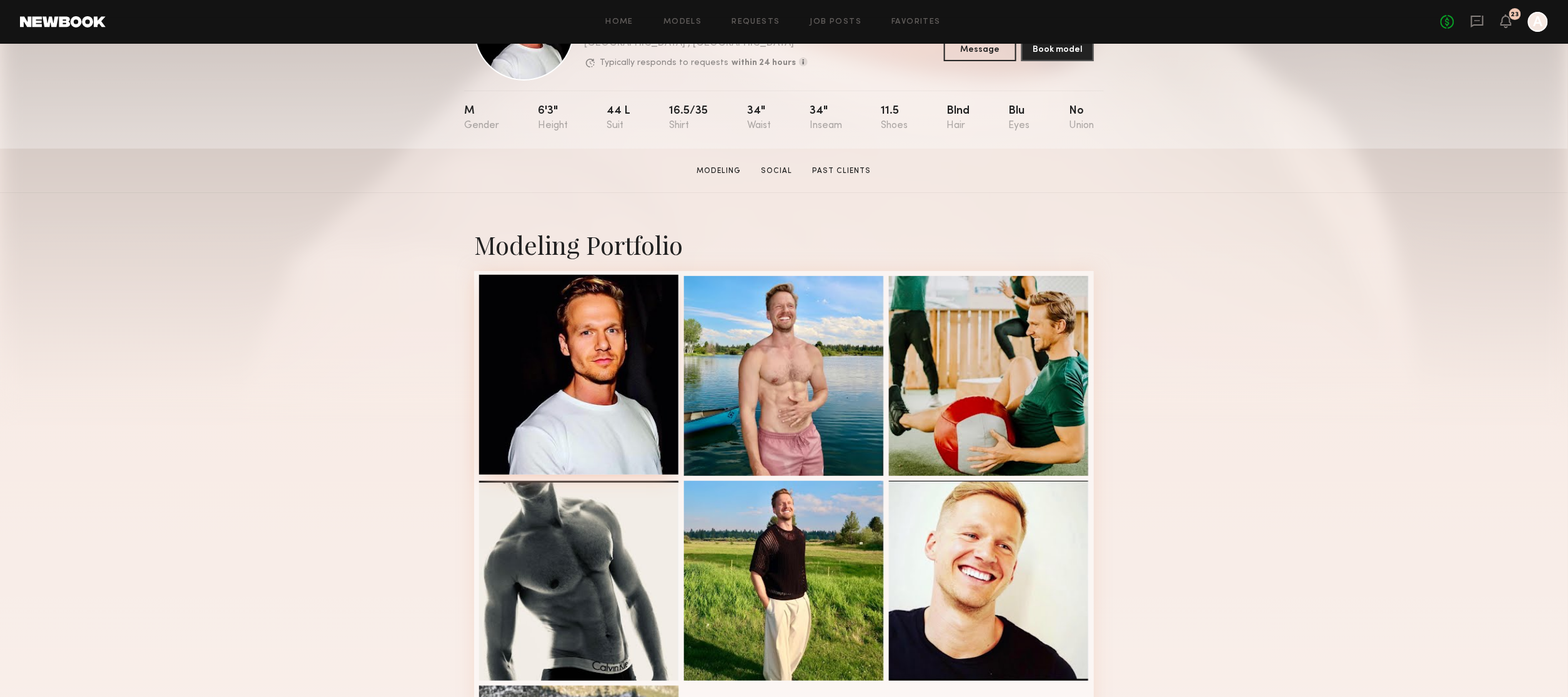
click at [607, 323] on div at bounding box center [579, 375] width 200 height 200
